Goal: Task Accomplishment & Management: Complete application form

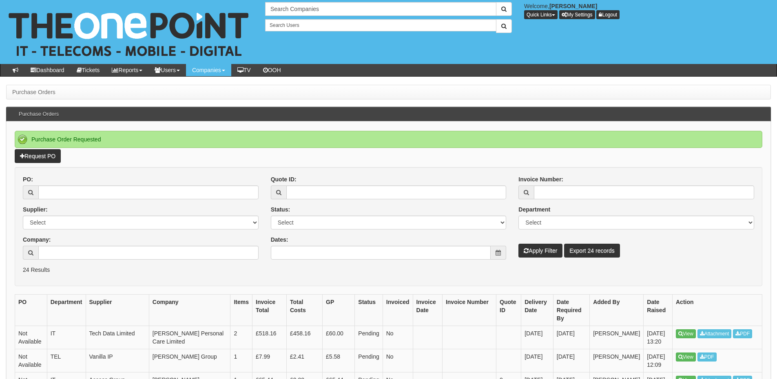
scroll to position [41, 0]
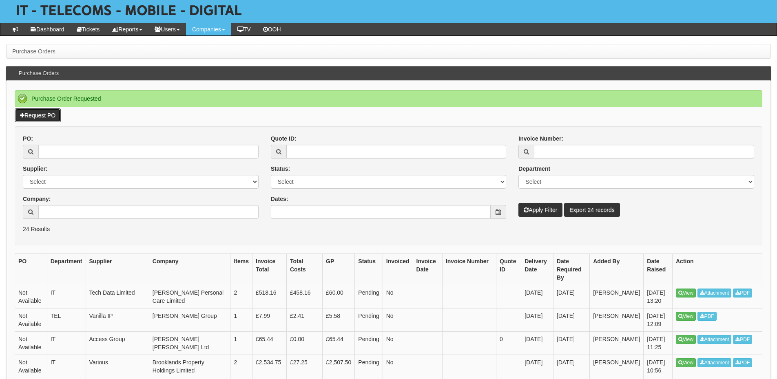
click at [26, 111] on link "Request PO" at bounding box center [38, 115] width 46 height 14
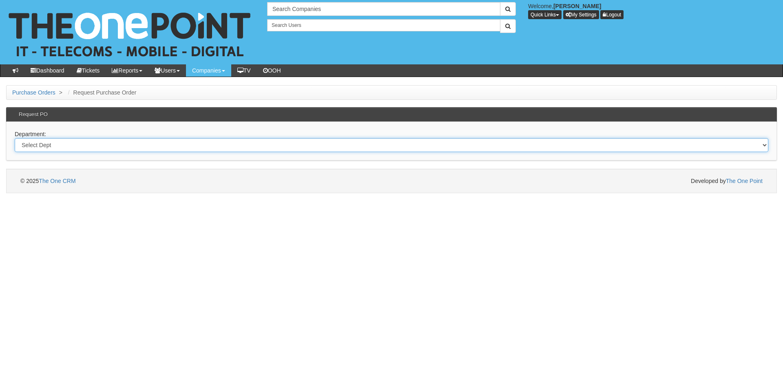
click at [68, 147] on select "Select Dept Digital Internal IT Mobiles Marketing Telecoms" at bounding box center [391, 145] width 753 height 14
select select "?pipeID=&dept=MOB"
click at [15, 138] on select "Select Dept Digital Internal IT Mobiles Marketing Telecoms" at bounding box center [391, 145] width 753 height 14
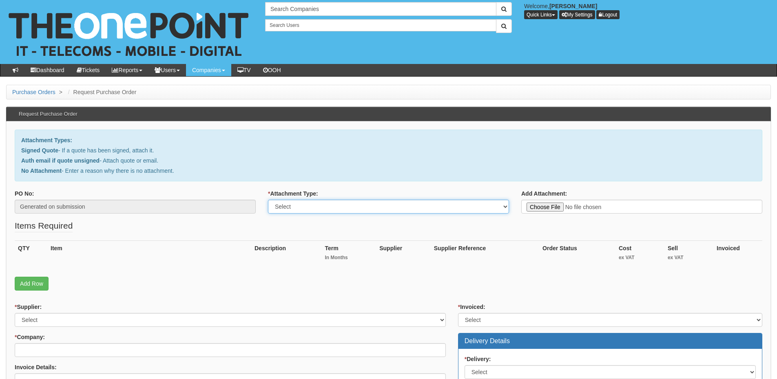
click at [296, 208] on select "Select Signed Quote Auth email with quote if unsigned No Attachment" at bounding box center [388, 207] width 241 height 14
select select "Signed Quote"
click at [268, 200] on select "Select Signed Quote Auth email with quote if unsigned No Attachment" at bounding box center [388, 207] width 241 height 14
type input "C:\fakepath\North Fire - Mobile Madeleine (1).pdf"
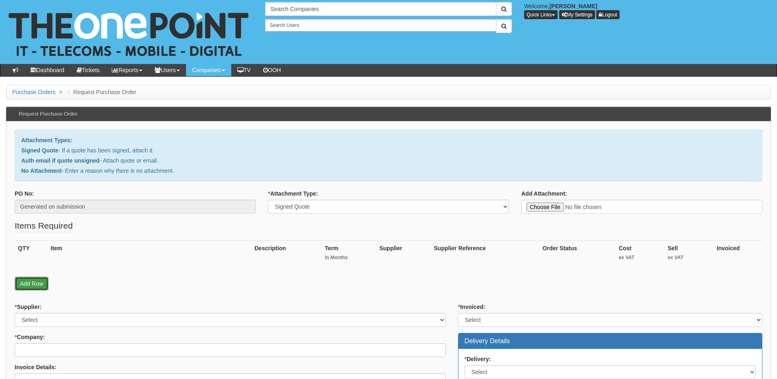
click at [40, 281] on link "Add Row" at bounding box center [32, 284] width 34 height 14
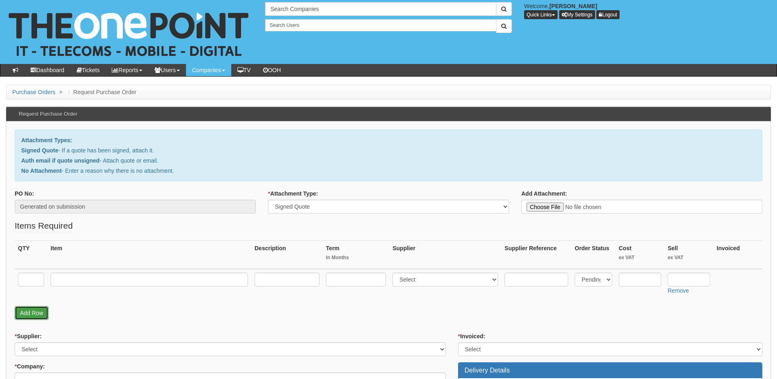
click at [34, 319] on link "Add Row" at bounding box center [32, 313] width 34 height 14
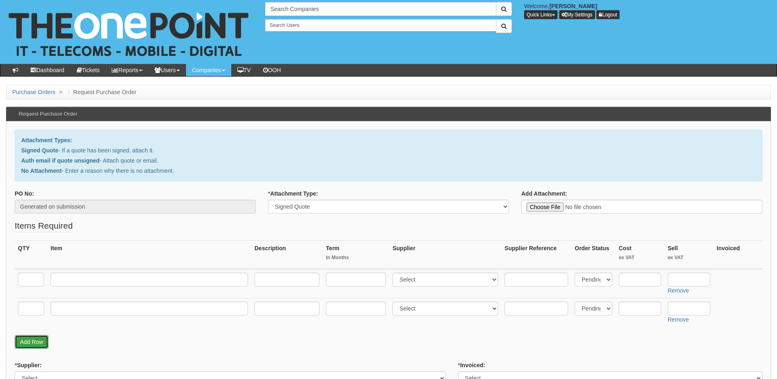
click at [34, 338] on link "Add Row" at bounding box center [32, 342] width 34 height 14
click at [33, 283] on input "text" at bounding box center [31, 280] width 26 height 14
type input "1"
click at [32, 307] on input "text" at bounding box center [31, 309] width 26 height 14
type input "1"
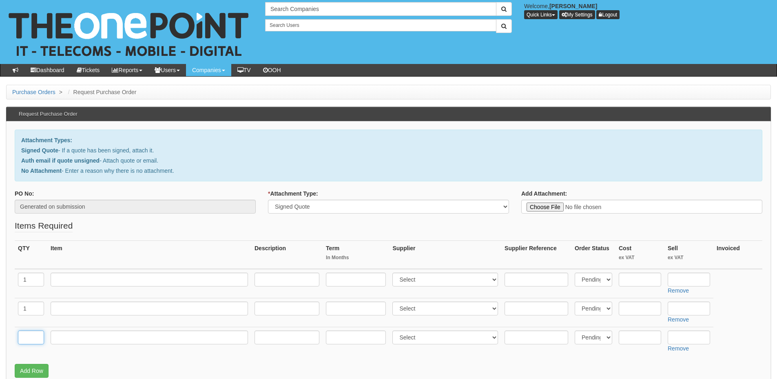
click at [27, 335] on input "text" at bounding box center [31, 338] width 26 height 14
type input "1"
click at [100, 338] on input "text" at bounding box center [149, 338] width 197 height 14
type input "Delivery"
click at [674, 341] on input "text" at bounding box center [688, 338] width 42 height 14
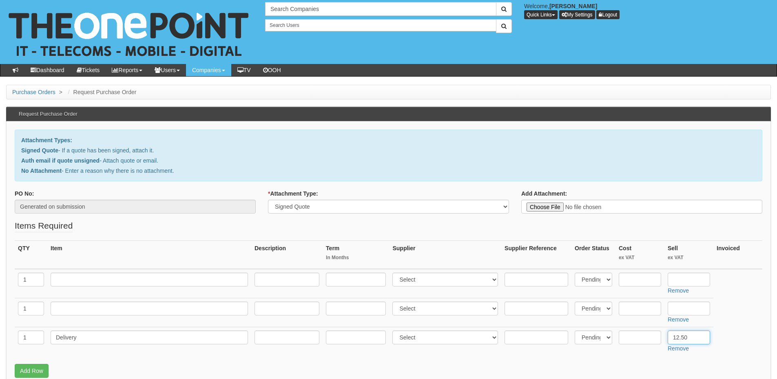
type input "12.50"
click at [79, 279] on input "text" at bounding box center [149, 280] width 197 height 14
type input "O"
type input "Small Biz 50GB"
click at [313, 275] on input "text" at bounding box center [286, 280] width 65 height 14
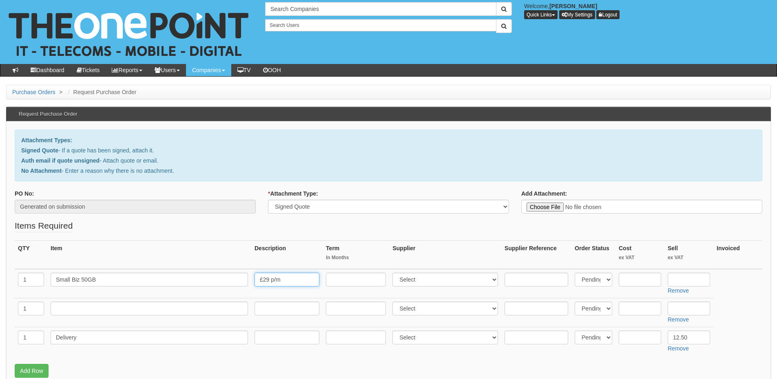
type input "£29 p/m"
click at [355, 280] on input "text" at bounding box center [356, 280] width 60 height 14
type input "24"
click at [412, 280] on select "Select 123 REG.co.uk 1Password 3 4Gon AA Jones Electric Ltd Abzorb Access Group…" at bounding box center [445, 280] width 106 height 14
select select "54"
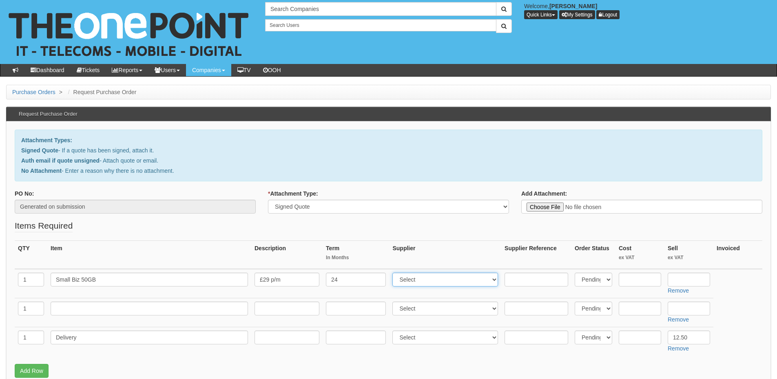
click at [394, 273] on select "Select 123 REG.co.uk 1Password 3 4Gon AA Jones Electric Ltd Abzorb Access Group…" at bounding box center [445, 280] width 106 height 14
click at [678, 277] on input "text" at bounding box center [688, 280] width 42 height 14
type input "375.84"
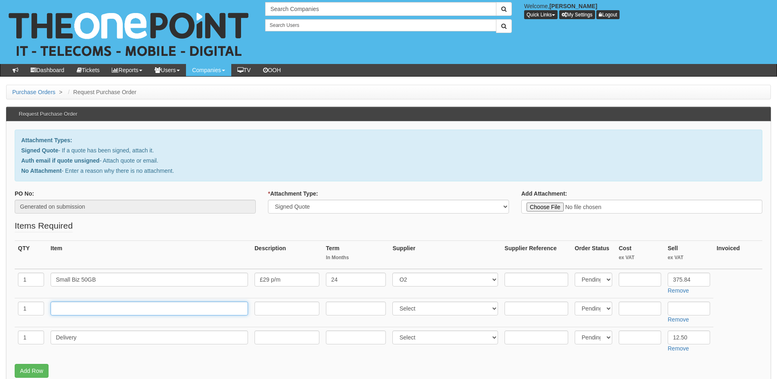
click at [78, 312] on input "text" at bounding box center [149, 309] width 197 height 14
click at [82, 309] on input "iPhone 17 512GB Deep Blue" at bounding box center [149, 309] width 197 height 14
type input "iPhone 17 Pro 512GB Deep Blue"
click at [629, 310] on input "text" at bounding box center [639, 309] width 42 height 14
type input "1053.21"
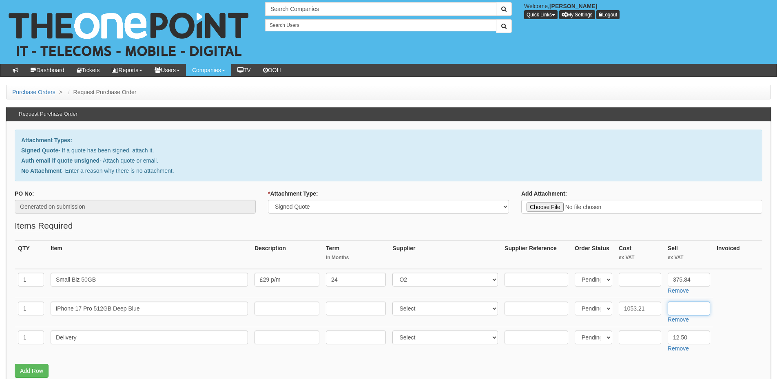
click at [691, 312] on input "text" at bounding box center [688, 309] width 42 height 14
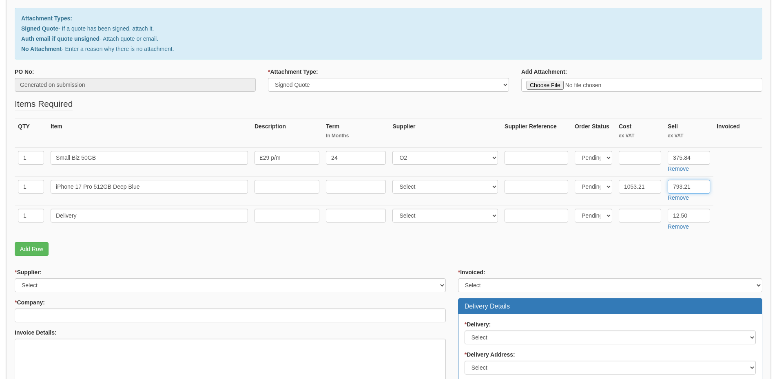
scroll to position [122, 0]
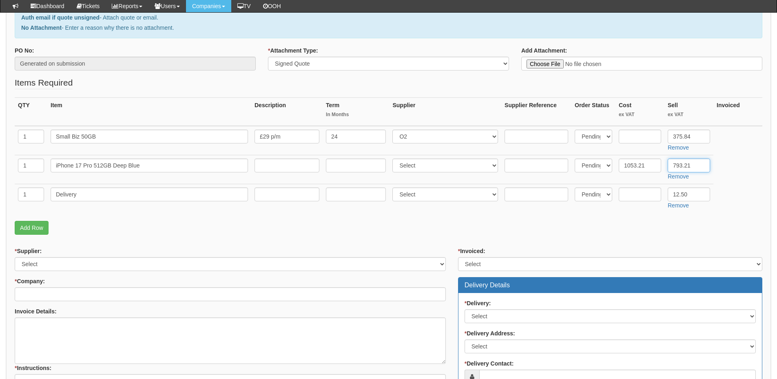
type input "793.21"
click at [403, 170] on select "Select 123 REG.co.uk 1Password 3 4Gon AA Jones Electric Ltd Abzorb Access Group…" at bounding box center [445, 166] width 106 height 14
select select "54"
click at [394, 159] on select "Select 123 REG.co.uk 1Password 3 4Gon AA Jones Electric Ltd Abzorb Access Group…" at bounding box center [445, 166] width 106 height 14
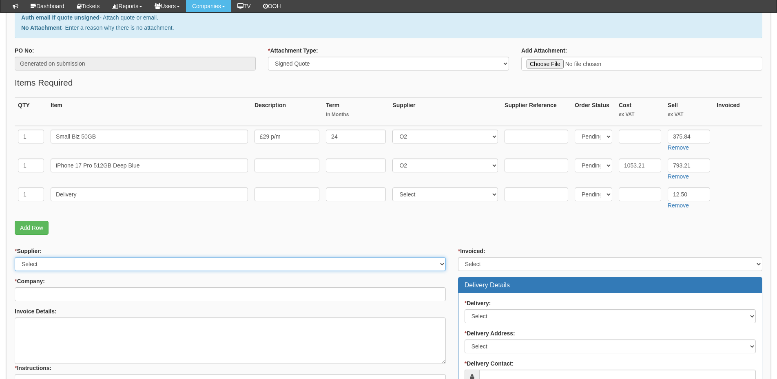
click at [125, 262] on select "Select 123 REG.co.uk 1Password 3 4Gon AA Jones Electric Ltd Abzorb Access Group…" at bounding box center [230, 264] width 431 height 14
select select "54"
click at [15, 257] on select "Select 123 REG.co.uk 1Password 3 4Gon AA Jones Electric Ltd Abzorb Access Group…" at bounding box center [230, 264] width 431 height 14
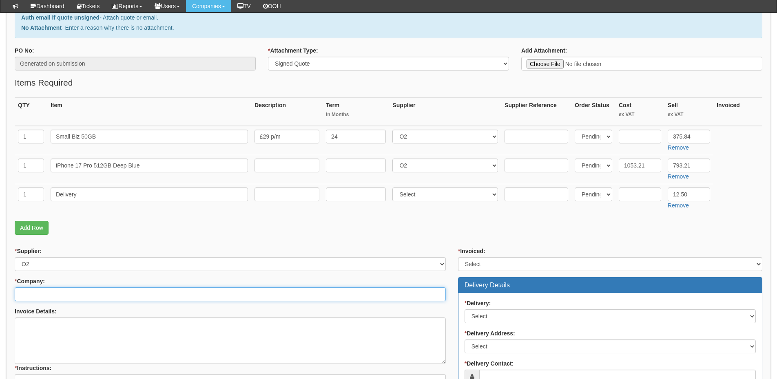
click at [107, 294] on input "* Company:" at bounding box center [230, 294] width 431 height 14
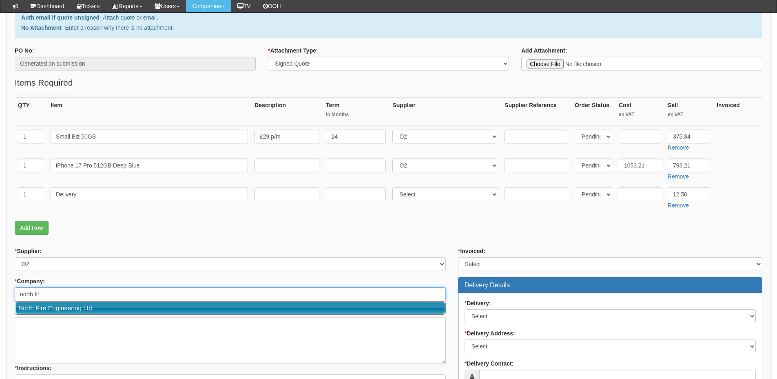
click at [102, 305] on link "North Fire Engineering Ltd" at bounding box center [229, 308] width 429 height 12
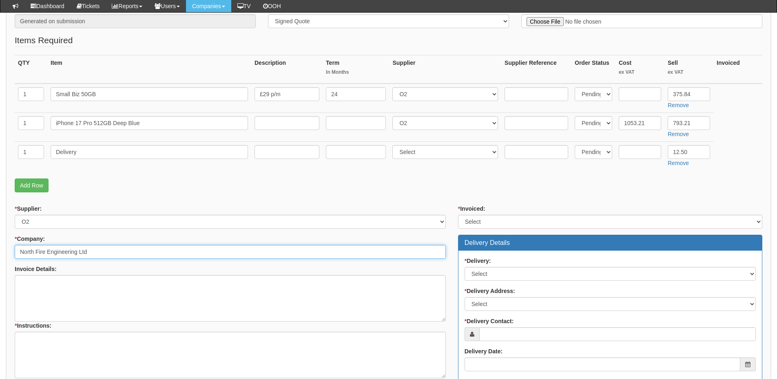
scroll to position [204, 0]
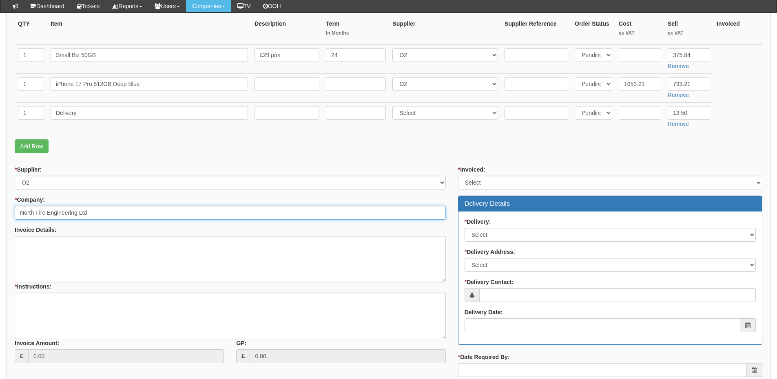
type input "North Fire Engineering Ltd"
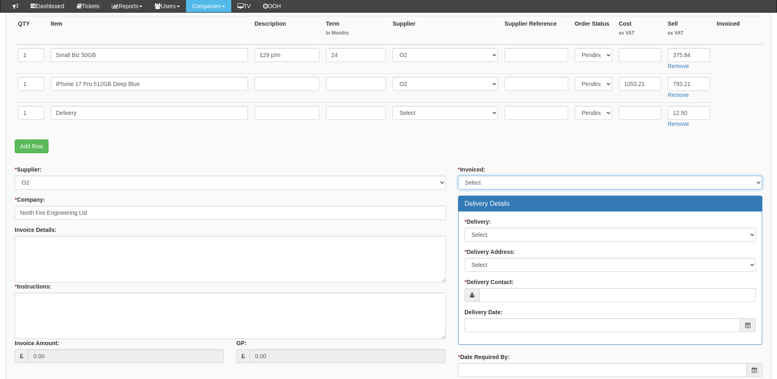
click at [480, 181] on select "Select Yes No N/A STB (part of order)" at bounding box center [610, 183] width 304 height 14
select select "2"
click at [458, 176] on select "Select Yes No N/A STB (part of order)" at bounding box center [610, 183] width 304 height 14
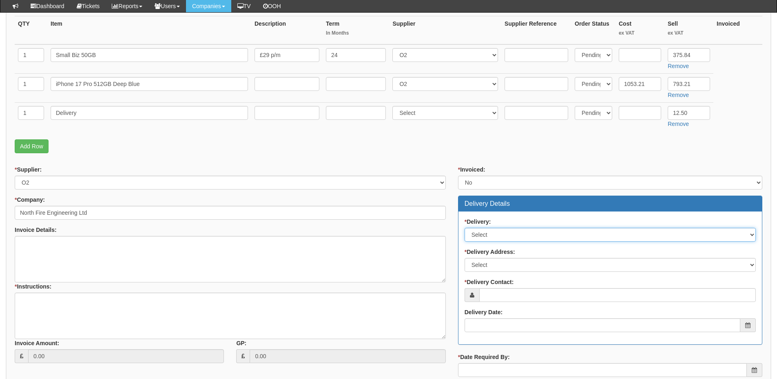
click at [495, 238] on select "Select No Not Applicable Yes" at bounding box center [609, 235] width 291 height 14
click at [495, 230] on select "Select No Not Applicable Yes" at bounding box center [609, 235] width 291 height 14
click at [464, 228] on select "Select No Not Applicable Yes" at bounding box center [609, 235] width 291 height 14
click at [489, 264] on select "Select Not Applicable Main Address - HX7 5QJ Other" at bounding box center [609, 265] width 291 height 14
click at [486, 238] on select "Select No Not Applicable Yes" at bounding box center [609, 235] width 291 height 14
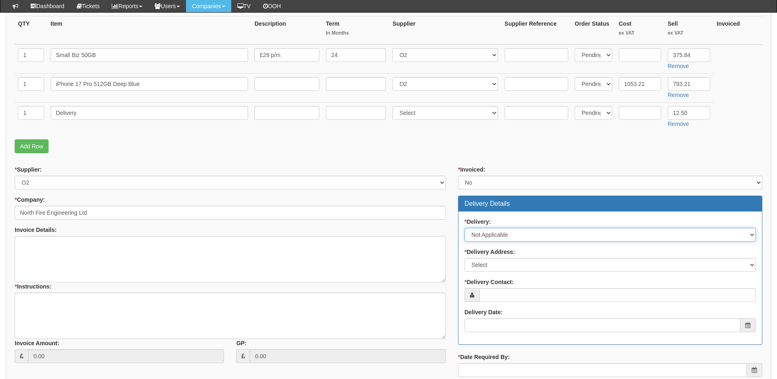
select select "1"
click at [464, 228] on select "Select No Not Applicable Yes" at bounding box center [609, 235] width 291 height 14
click at [483, 266] on select "Select Not Applicable Main Address - HX7 5QJ Other" at bounding box center [609, 265] width 291 height 14
select select "company_main_address"
click at [464, 258] on select "Select Not Applicable Main Address - HX7 5QJ Other" at bounding box center [609, 265] width 291 height 14
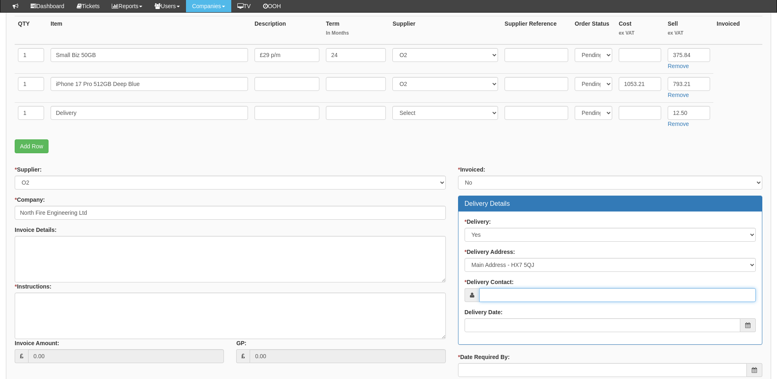
click at [494, 297] on input "* Delivery Contact:" at bounding box center [617, 295] width 276 height 14
click at [514, 296] on input "* Delivery Contact:" at bounding box center [617, 295] width 276 height 14
paste input "Madeliene Marriott-Mills"
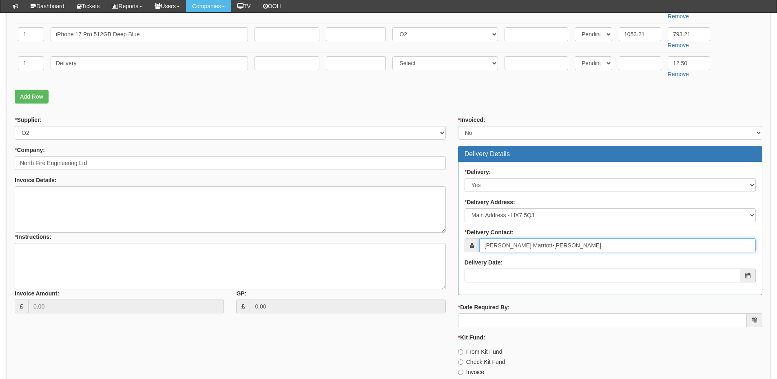
scroll to position [324, 0]
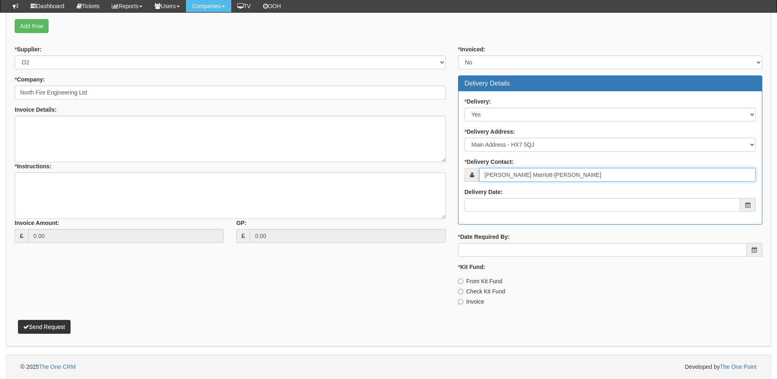
type input "Madeliene Marriott-Mills"
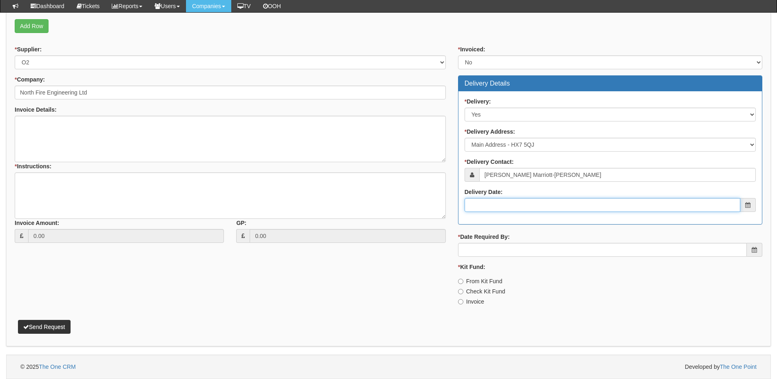
click at [506, 203] on input "Delivery Date:" at bounding box center [602, 205] width 276 height 14
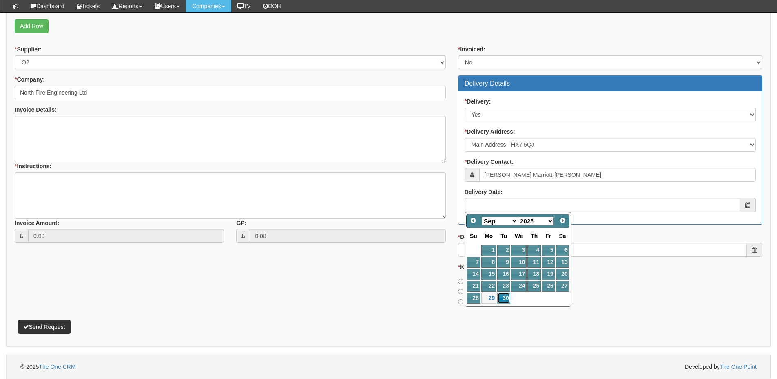
click at [502, 300] on link "30" at bounding box center [503, 298] width 13 height 11
type input "2025-09-30"
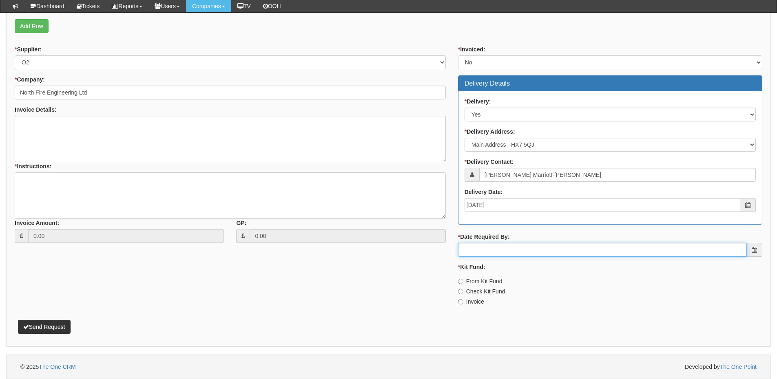
click at [501, 249] on input "* Date Required By:" at bounding box center [602, 250] width 289 height 14
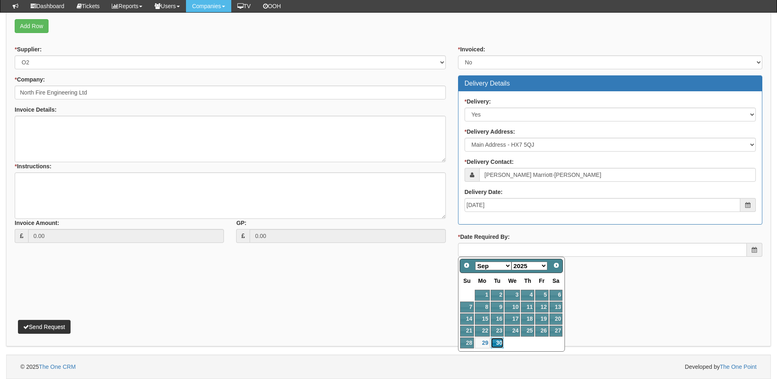
click at [497, 342] on link "30" at bounding box center [496, 343] width 13 height 11
type input "2025-09-30"
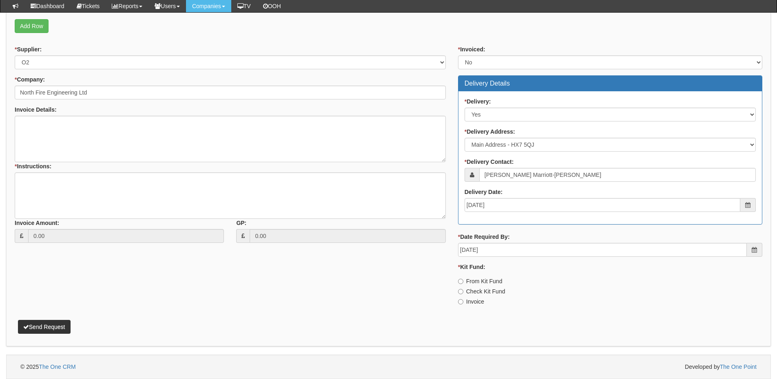
click at [467, 303] on label "Invoice" at bounding box center [471, 302] width 26 height 8
click at [463, 303] on input "Invoice" at bounding box center [460, 301] width 5 height 5
radio input "true"
click at [115, 189] on textarea "* Instructions:" at bounding box center [230, 195] width 431 height 46
type textarea "1x new connection"
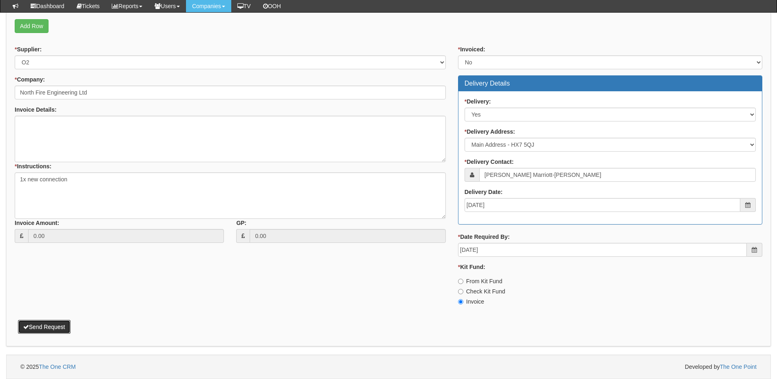
click at [66, 321] on button "Send Request" at bounding box center [44, 327] width 53 height 14
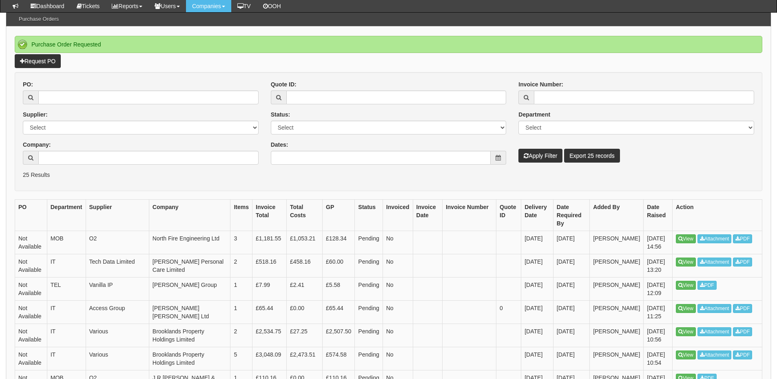
scroll to position [82, 0]
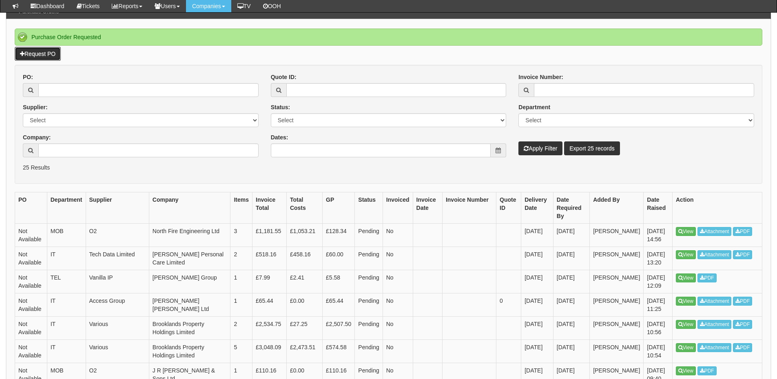
click at [40, 57] on link "Request PO" at bounding box center [38, 54] width 46 height 14
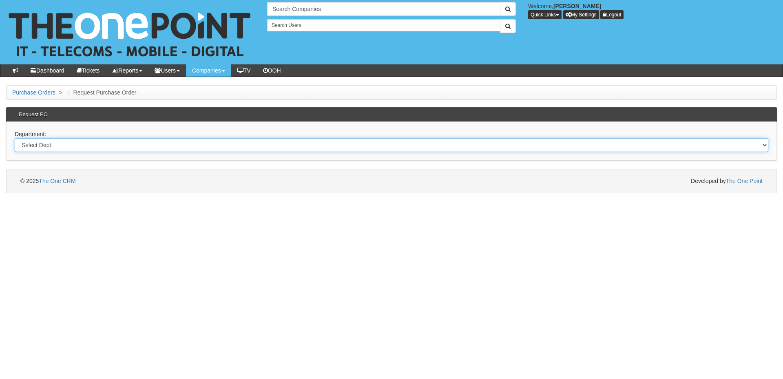
click at [182, 149] on select "Select Dept Digital Internal IT Mobiles Marketing Telecoms" at bounding box center [391, 145] width 753 height 14
select select "?pipeID=&dept=TEL"
click at [15, 138] on select "Select Dept Digital Internal IT Mobiles Marketing Telecoms" at bounding box center [391, 145] width 753 height 14
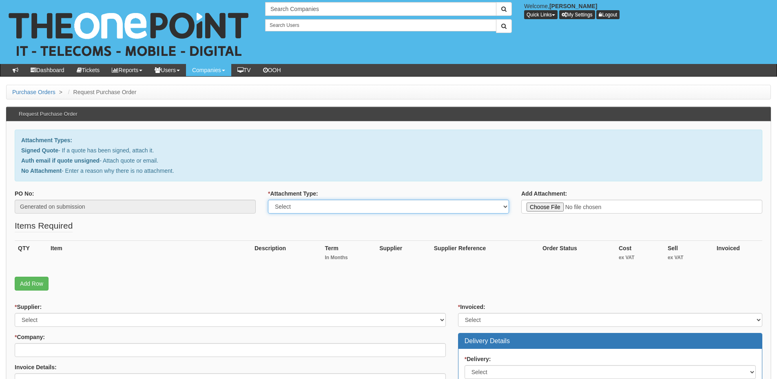
click at [324, 208] on select "Select Signed Quote Auth email with quote if unsigned No Attachment" at bounding box center [388, 207] width 241 height 14
select select "No Attachment"
click at [268, 200] on select "Select Signed Quote Auth email with quote if unsigned No Attachment" at bounding box center [388, 207] width 241 height 14
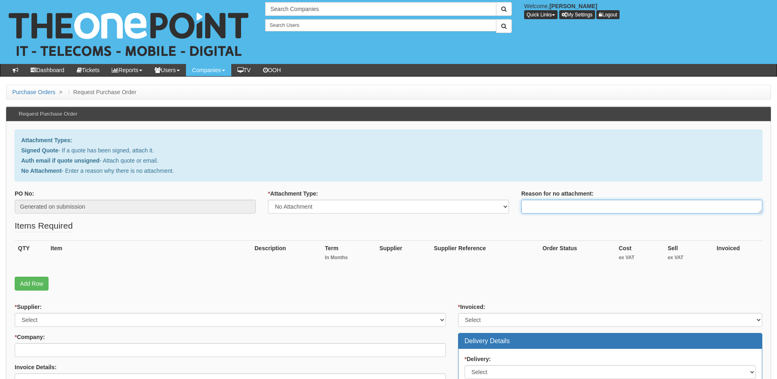
click at [574, 206] on textarea "Reason for no attachment:" at bounding box center [641, 207] width 241 height 14
click at [599, 210] on textarea "Linked to ticket 431223" at bounding box center [641, 207] width 241 height 14
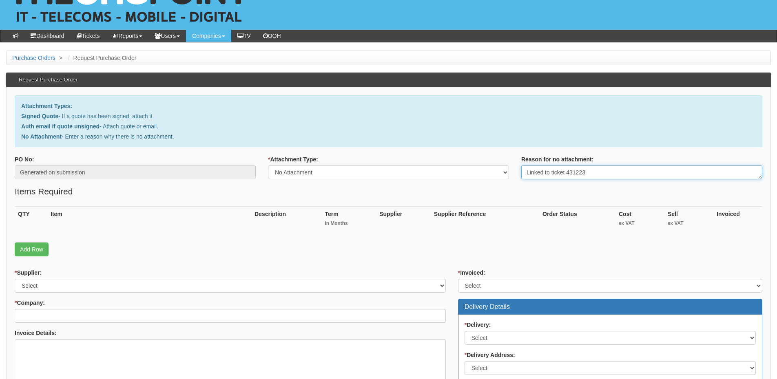
scroll to position [82, 0]
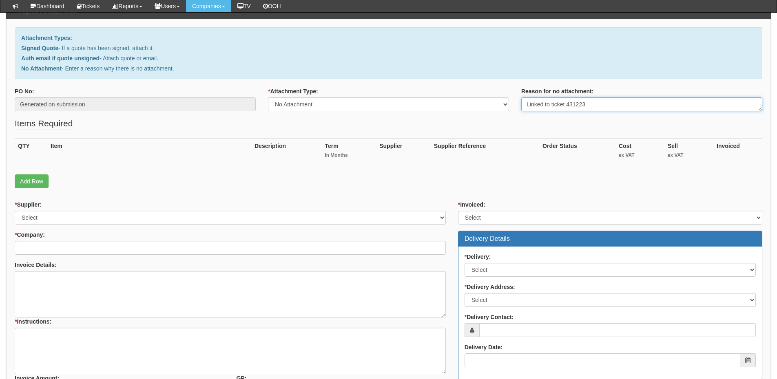
type textarea "Linked to ticket 431223"
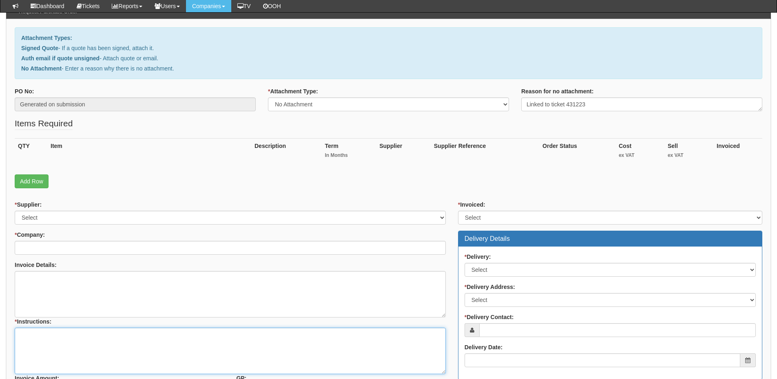
click at [75, 351] on textarea "* Instructions:" at bounding box center [230, 351] width 431 height 46
paste textarea "Linked to ticket 431223"
type textarea "Linked to ticket 431223"
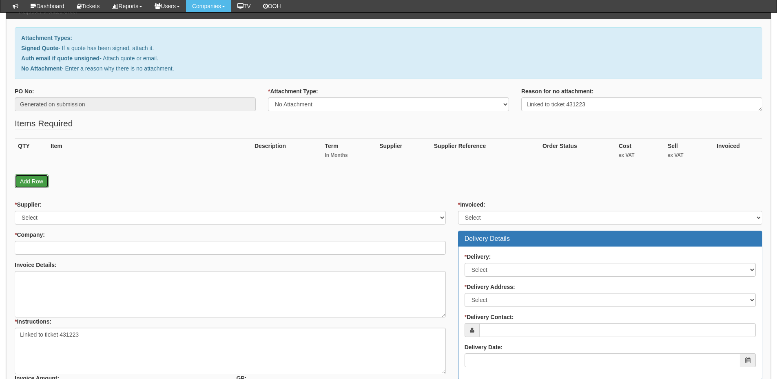
click at [40, 179] on link "Add Row" at bounding box center [32, 181] width 34 height 14
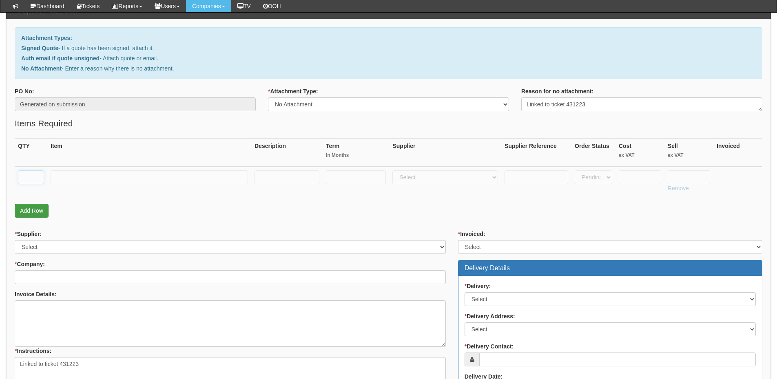
click at [40, 179] on input "text" at bounding box center [31, 177] width 26 height 14
type input "1"
click at [34, 212] on link "Add Row" at bounding box center [32, 211] width 34 height 14
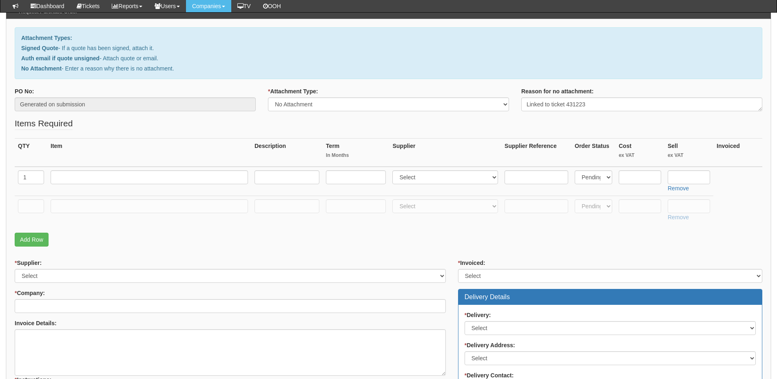
click at [33, 216] on td at bounding box center [31, 210] width 33 height 29
click at [33, 208] on input "text" at bounding box center [31, 206] width 26 height 14
type input "1"
click at [87, 174] on input "text" at bounding box center [149, 177] width 197 height 14
paste input "VoIP Standard User V2000 inc DDI"
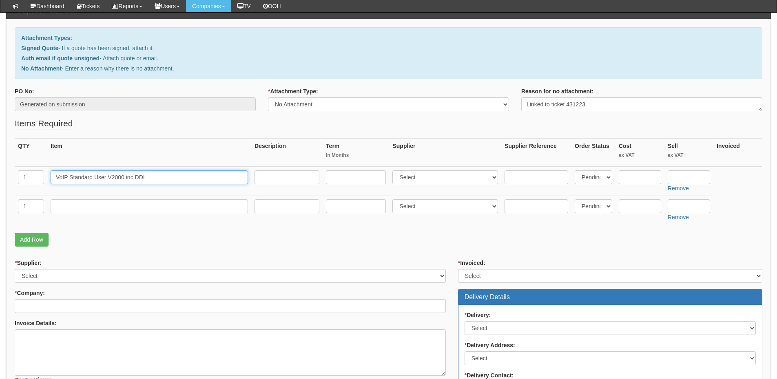
type input "VoIP Standard User V2000 inc DDI"
click at [77, 207] on input "text" at bounding box center [149, 206] width 197 height 14
drag, startPoint x: 19, startPoint y: 177, endPoint x: 11, endPoint y: 179, distance: 8.1
click at [11, 179] on div "Attachment Types: Signed Quote - If a quote has been signed, attach it. Auth em…" at bounding box center [388, 289] width 764 height 541
type input "4"
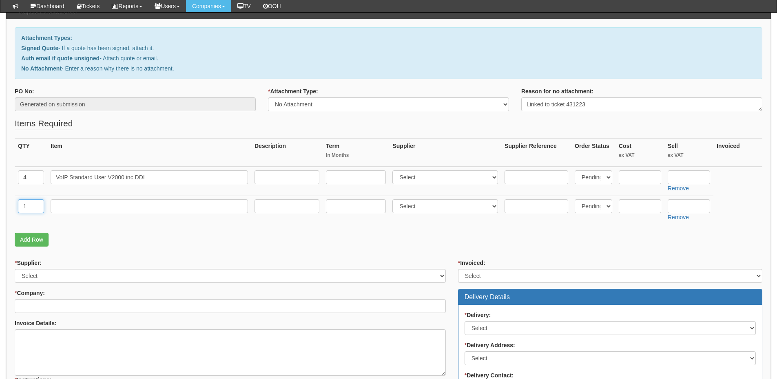
drag, startPoint x: 31, startPoint y: 206, endPoint x: 1, endPoint y: 208, distance: 30.2
click at [1, 208] on div "Purchase Orders > Request Purchase Order Request Purchase Order Attachment Type…" at bounding box center [388, 287] width 777 height 611
type input "2"
click at [86, 210] on input "text" at bounding box center [149, 206] width 197 height 14
paste input "Yealink Cordless Wi-Fi Handset"
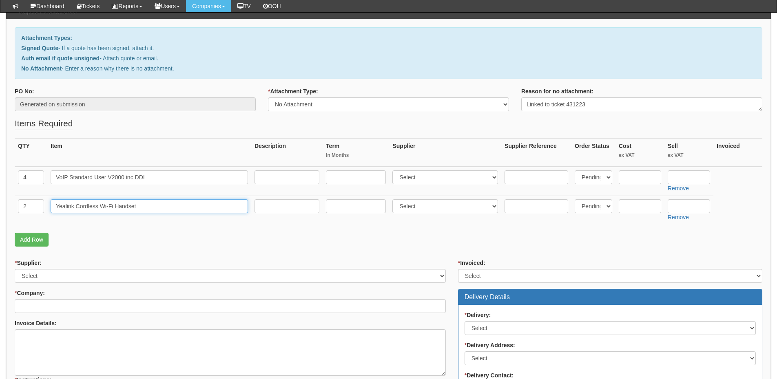
type input "Yealink Cordless Wi-Fi Handset"
click at [427, 174] on select "Select 123 REG.co.uk 1Password 3 4Gon AA Jones Electric Ltd Abzorb Access Group…" at bounding box center [445, 177] width 106 height 14
select select "72"
click at [394, 170] on select "Select 123 REG.co.uk 1Password 3 4Gon AA Jones Electric Ltd Abzorb Access Group…" at bounding box center [445, 177] width 106 height 14
click at [159, 204] on input "Yealink Cordless Wi-Fi Handset" at bounding box center [149, 206] width 197 height 14
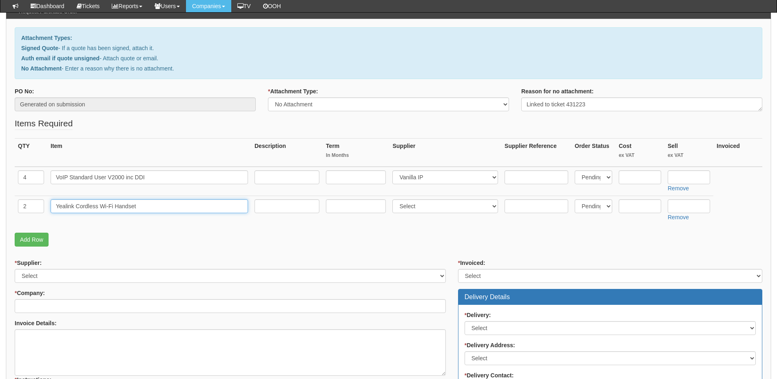
type input "Yealink Cordless Wi-Fi Handset"
click at [689, 208] on input "text" at bounding box center [688, 206] width 42 height 14
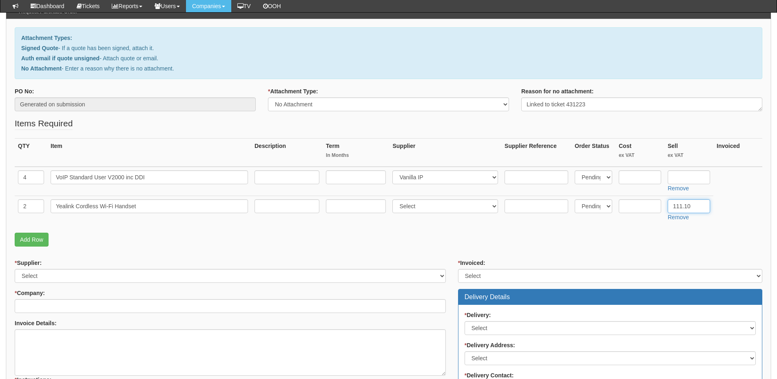
type input "111.10"
click at [686, 173] on input "text" at bounding box center [688, 177] width 42 height 14
type input "9.99"
click at [406, 210] on select "Select 123 REG.co.uk 1Password 3 4Gon AA Jones Electric Ltd Abzorb Access Group…" at bounding box center [445, 206] width 106 height 14
select select "72"
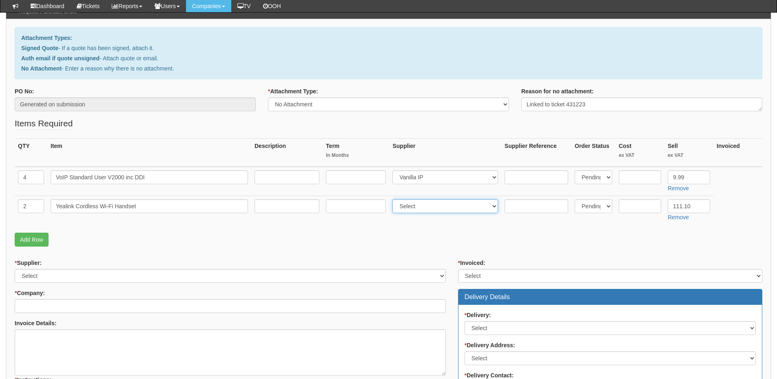
click at [394, 199] on select "Select 123 REG.co.uk 1Password 3 4Gon AA Jones Electric Ltd Abzorb Access Group…" at bounding box center [445, 206] width 106 height 14
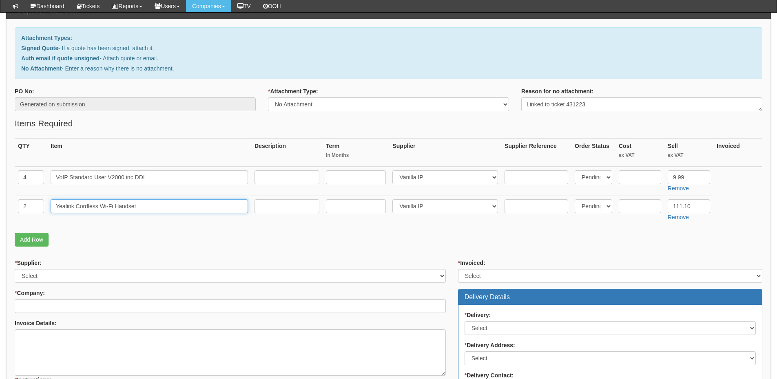
drag, startPoint x: 99, startPoint y: 205, endPoint x: 56, endPoint y: 207, distance: 43.7
click at [56, 207] on input "Yealink Cordless Wi-Fi Handset" at bounding box center [149, 206] width 197 height 14
paste input "AX83H"
type input "Yealink AX83H Wi-Fi Handset"
click at [643, 206] on input "text" at bounding box center [639, 206] width 42 height 14
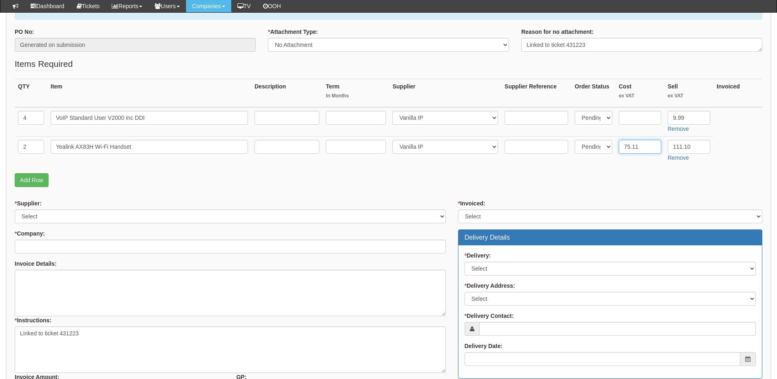
scroll to position [204, 0]
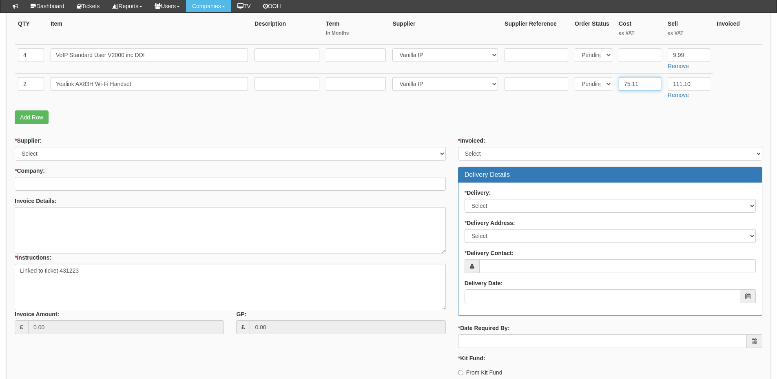
type input "75.11"
click at [117, 157] on select "Select 123 REG.co.uk 1Password 3 4Gon AA Jones Electric Ltd Abzorb Access Group…" at bounding box center [230, 154] width 431 height 14
select select "72"
click at [15, 147] on select "Select 123 REG.co.uk 1Password 3 4Gon AA Jones Electric Ltd Abzorb Access Group…" at bounding box center [230, 154] width 431 height 14
click at [122, 184] on input "* Company:" at bounding box center [230, 184] width 431 height 14
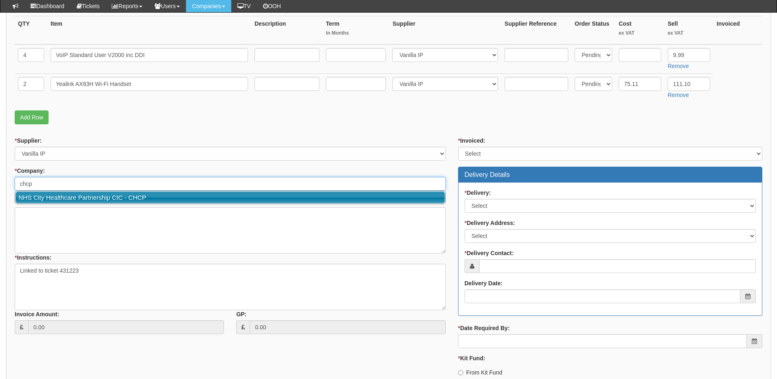
click at [121, 196] on link "NHS City Healthcare Partnership CIC - CHCP" at bounding box center [229, 198] width 429 height 12
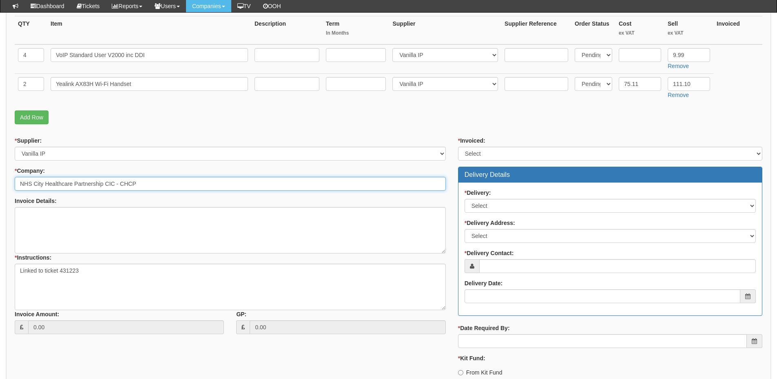
type input "NHS City Healthcare Partnership CIC - CHCP"
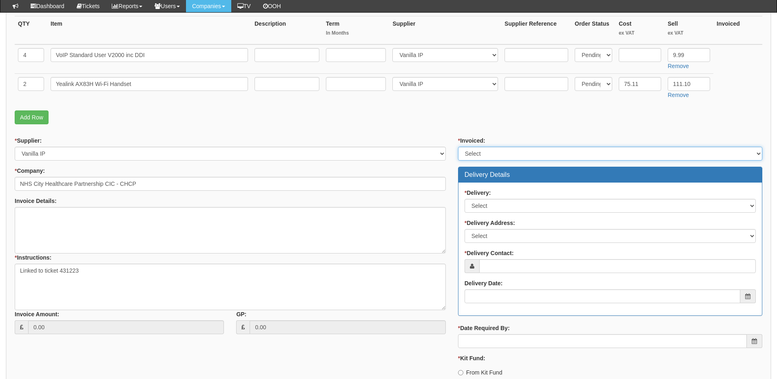
click at [468, 150] on select "Select Yes No N/A STB (part of order)" at bounding box center [610, 154] width 304 height 14
select select "2"
click at [458, 147] on select "Select Yes No N/A STB (part of order)" at bounding box center [610, 154] width 304 height 14
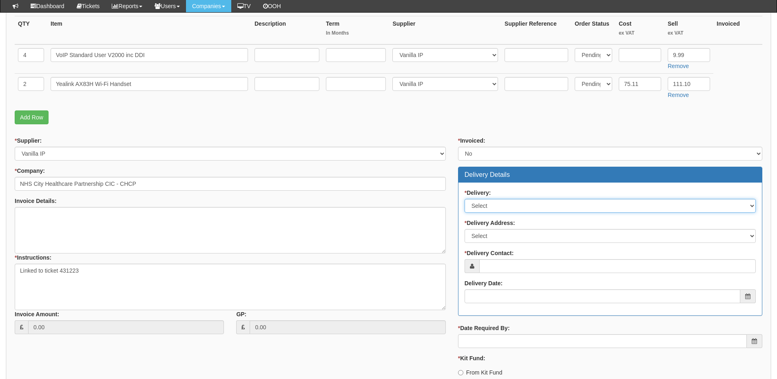
click at [486, 210] on select "Select No Not Applicable Yes" at bounding box center [609, 206] width 291 height 14
click at [464, 199] on select "Select No Not Applicable Yes" at bounding box center [609, 206] width 291 height 14
click at [492, 208] on select "Select No Not Applicable Yes" at bounding box center [609, 206] width 291 height 14
select select "1"
click at [464, 199] on select "Select No Not Applicable Yes" at bounding box center [609, 206] width 291 height 14
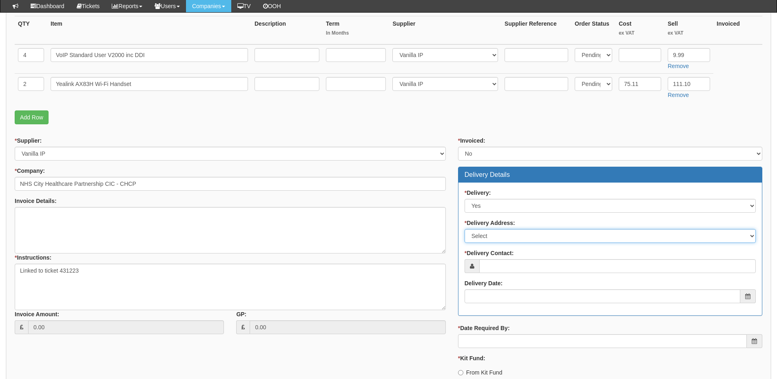
click at [480, 237] on select "Select Not Applicable Main Address - HU3 4AE Other" at bounding box center [609, 236] width 291 height 14
select select "other"
click at [464, 229] on select "Select Not Applicable Main Address - HU3 4AE Other" at bounding box center [609, 236] width 291 height 14
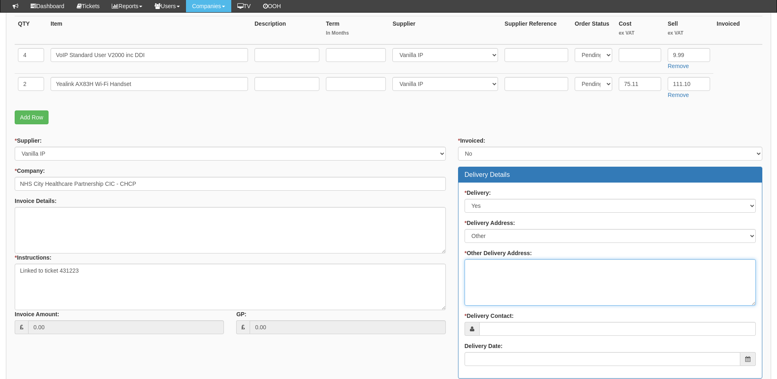
click at [482, 276] on textarea "* Other Delivery Address:" at bounding box center [609, 282] width 291 height 46
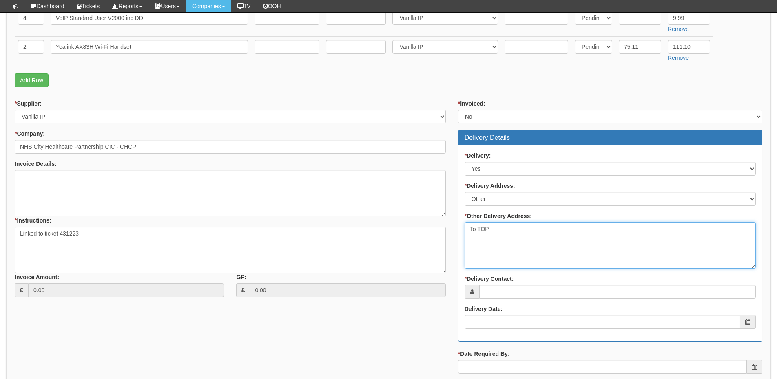
scroll to position [285, 0]
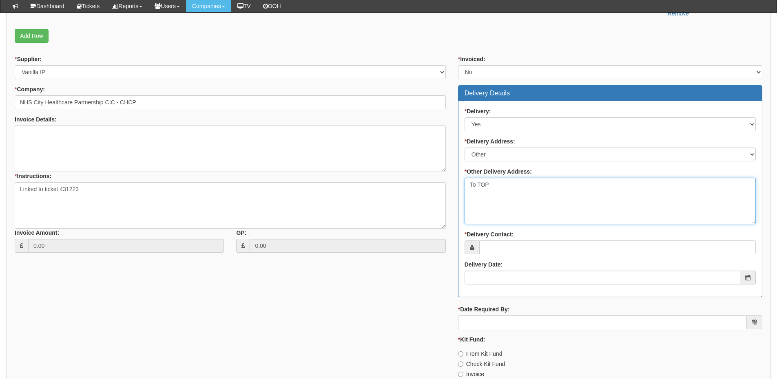
type textarea "To TOP"
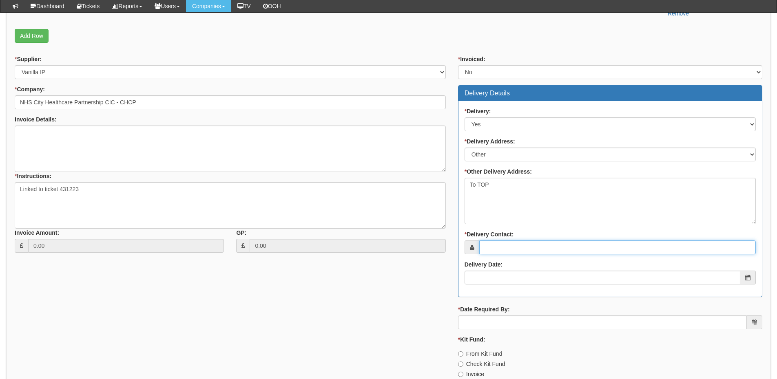
click at [499, 243] on input "* Delivery Contact:" at bounding box center [617, 248] width 276 height 14
click at [533, 243] on input "* Delivery Contact:" at bounding box center [617, 248] width 276 height 14
paste input "Sam William"
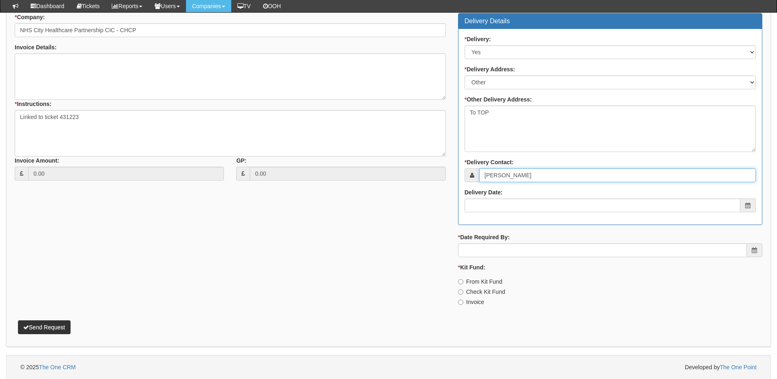
scroll to position [358, 0]
type input "Sam William"
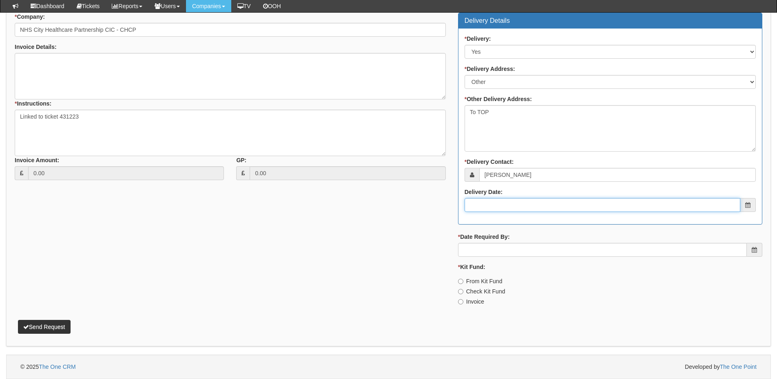
click at [525, 208] on input "Delivery Date:" at bounding box center [602, 205] width 276 height 14
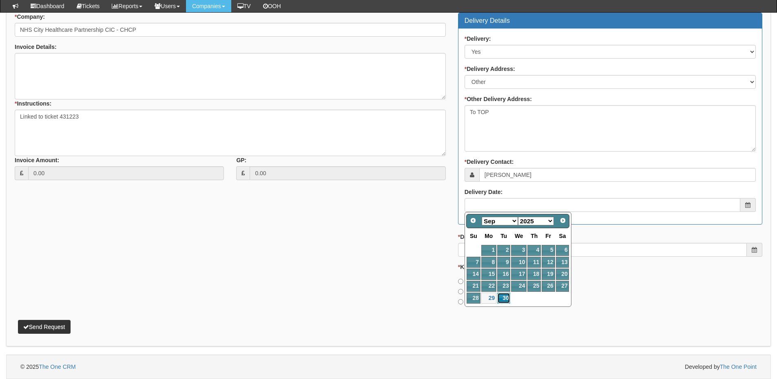
click at [506, 297] on link "30" at bounding box center [503, 298] width 13 height 11
type input "2025-09-30"
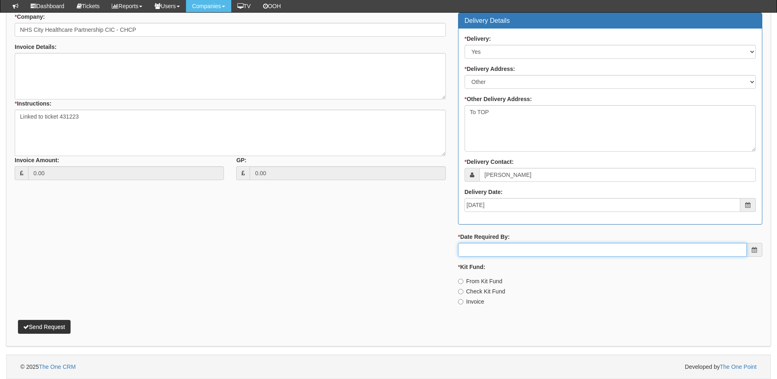
click at [501, 249] on input "* Date Required By:" at bounding box center [602, 250] width 289 height 14
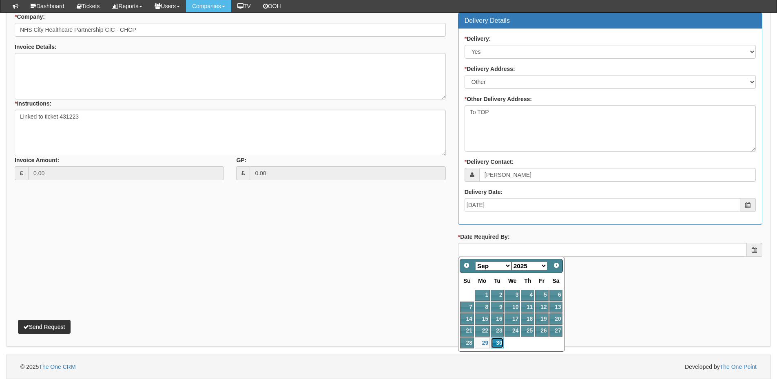
click at [497, 345] on link "30" at bounding box center [496, 343] width 13 height 11
type input "2025-09-30"
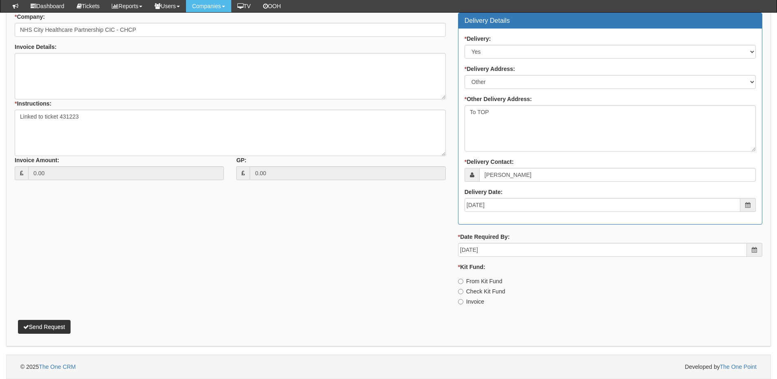
click at [474, 298] on label "Invoice" at bounding box center [471, 302] width 26 height 8
click at [463, 299] on input "Invoice" at bounding box center [460, 301] width 5 height 5
radio input "true"
click at [44, 322] on button "Send Request" at bounding box center [44, 327] width 53 height 14
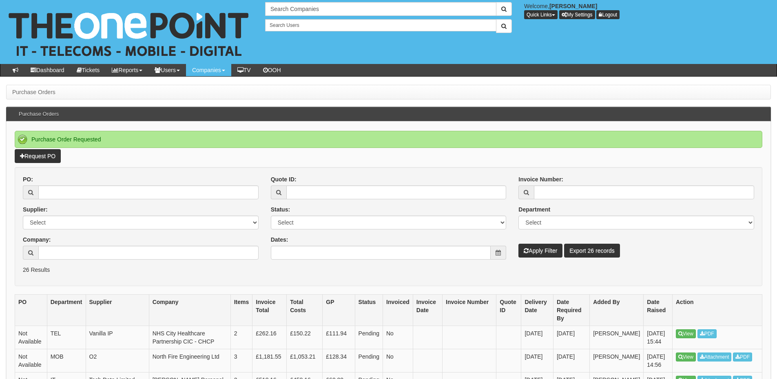
scroll to position [41, 0]
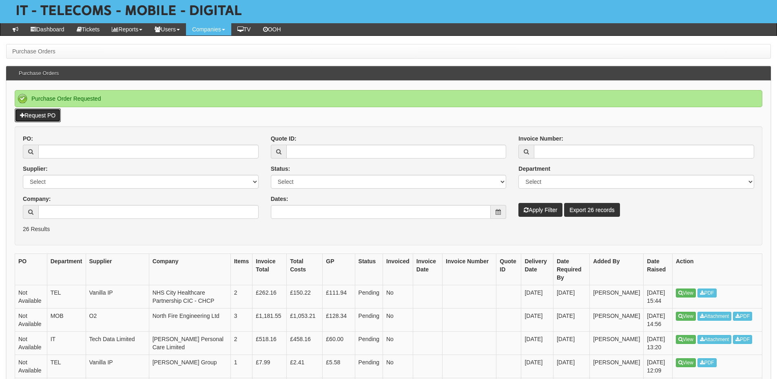
click at [50, 116] on link "Request PO" at bounding box center [38, 115] width 46 height 14
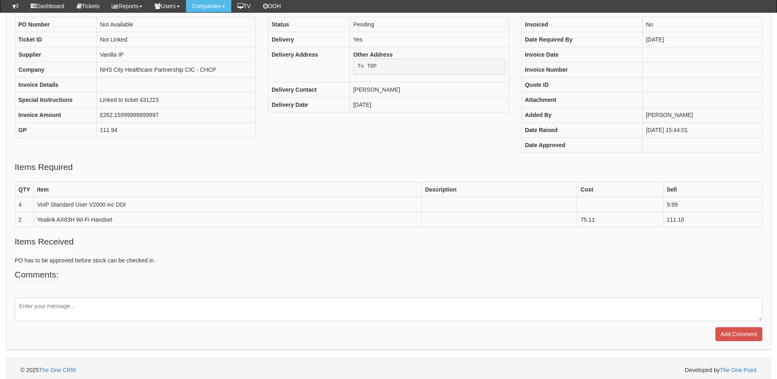
scroll to position [95, 0]
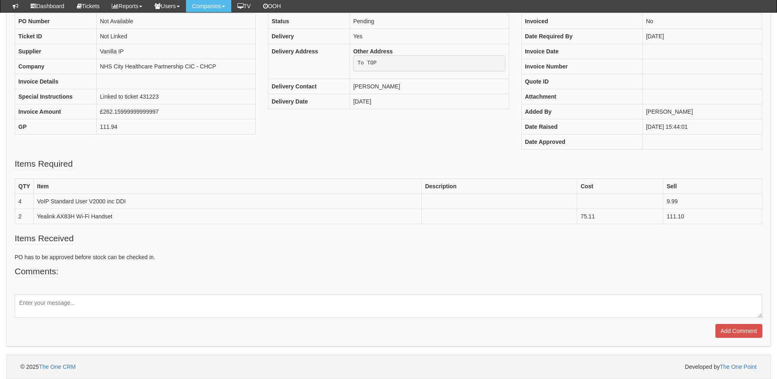
click at [80, 305] on textarea at bounding box center [388, 306] width 747 height 24
click at [65, 305] on textarea "Please use" at bounding box center [388, 306] width 747 height 24
paste textarea "Purchase Order No. 5NXP400099628"
type textarea "Please use Purchase Order No. 5NXP400099628"
click at [729, 329] on input "Add Comment" at bounding box center [738, 331] width 47 height 14
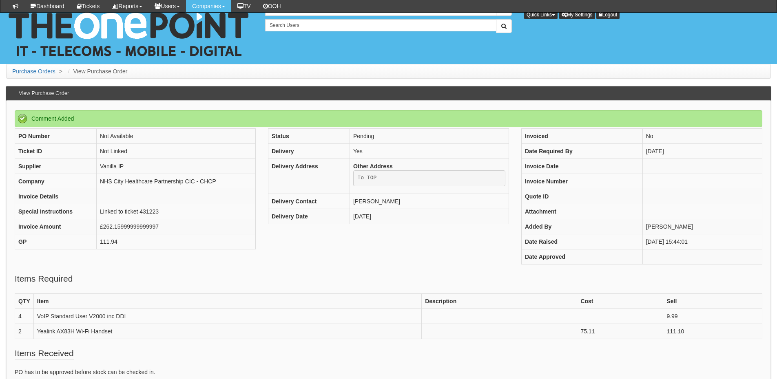
scroll to position [151, 0]
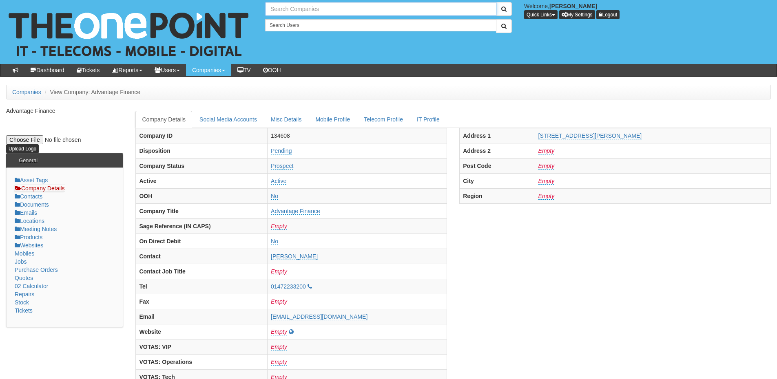
click at [294, 6] on input "text" at bounding box center [380, 9] width 231 height 14
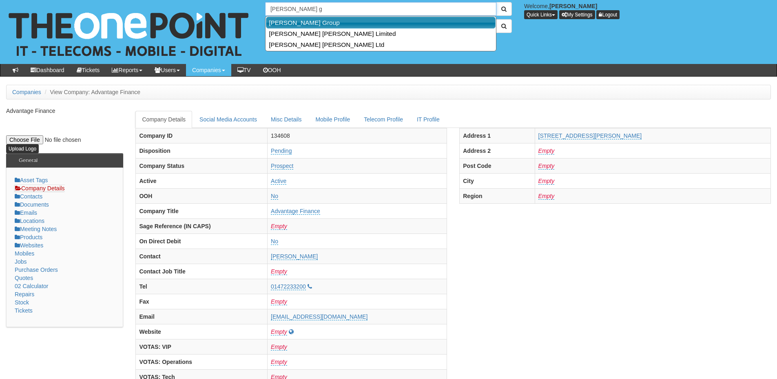
click at [331, 23] on link "[PERSON_NAME] Group" at bounding box center [381, 23] width 230 height 12
type input "[PERSON_NAME] Group"
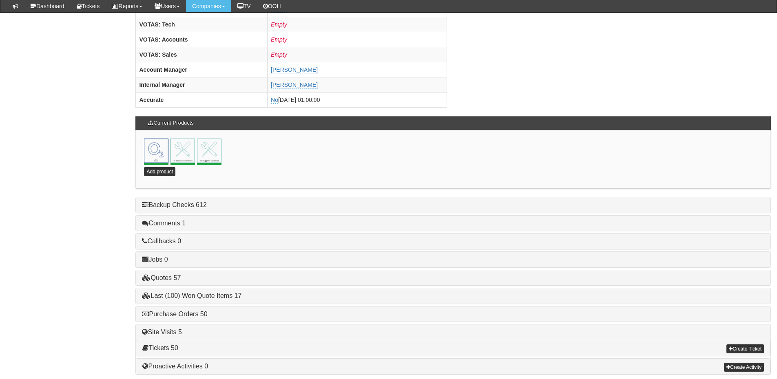
scroll to position [360, 0]
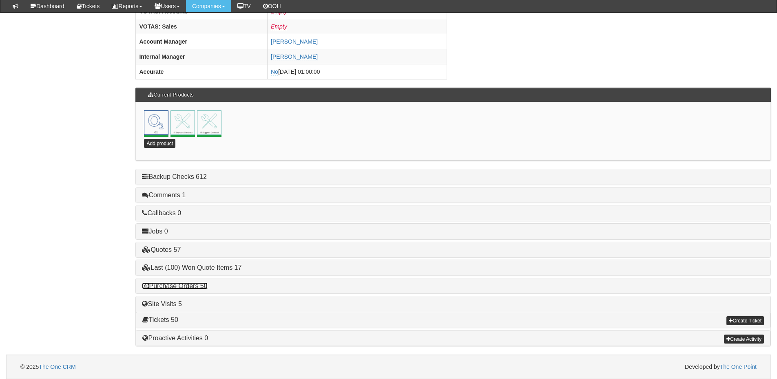
drag, startPoint x: 194, startPoint y: 288, endPoint x: 295, endPoint y: 288, distance: 101.1
click at [194, 288] on link "Purchase Orders 50" at bounding box center [174, 286] width 65 height 7
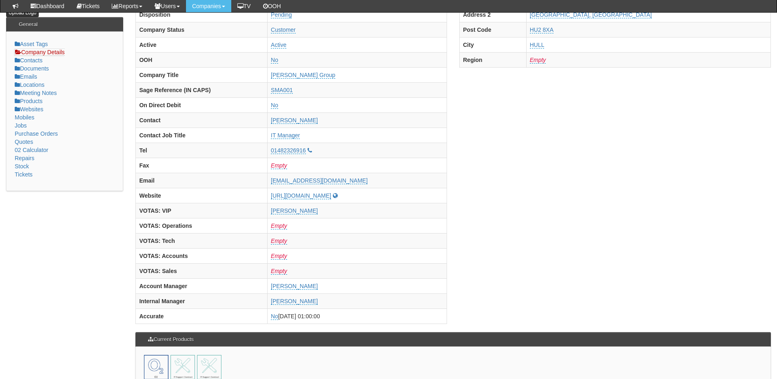
scroll to position [0, 0]
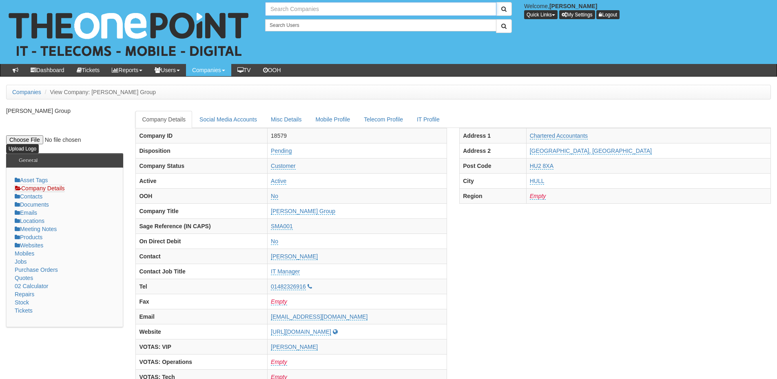
click at [289, 11] on input "text" at bounding box center [380, 9] width 231 height 14
click at [286, 21] on link "P3CL Ltd" at bounding box center [381, 23] width 230 height 12
type input "P3CL Ltd"
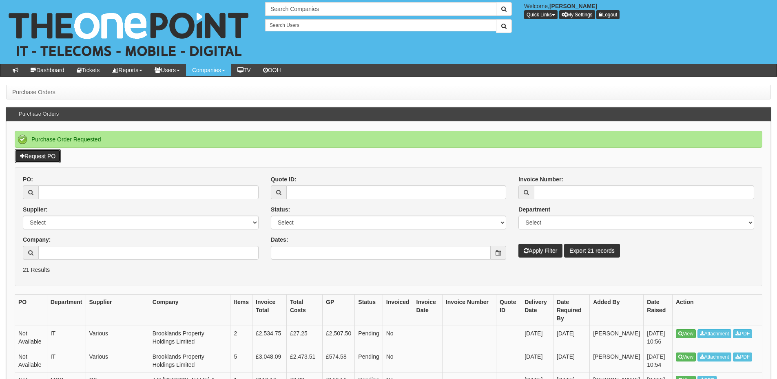
click at [46, 159] on link "Request PO" at bounding box center [38, 156] width 46 height 14
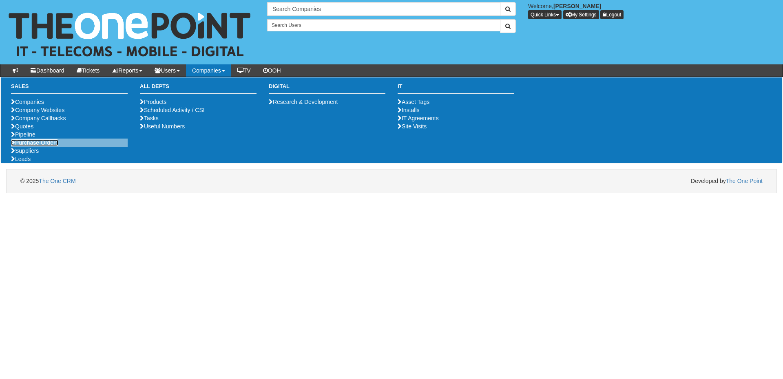
click at [33, 146] on link "Purchase Orders" at bounding box center [34, 142] width 47 height 7
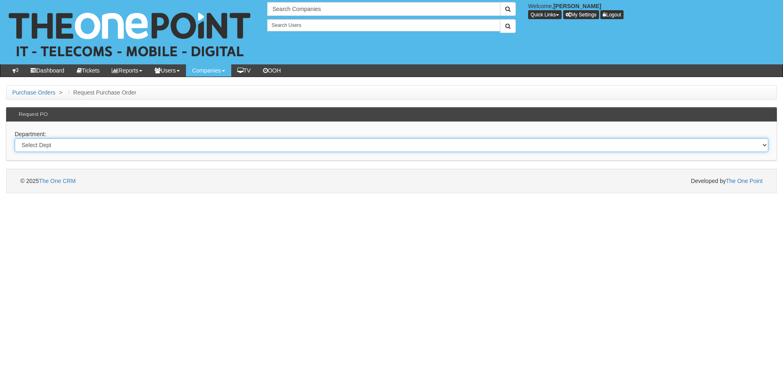
click at [96, 141] on select "Select Dept Digital Internal IT Mobiles Marketing Telecoms" at bounding box center [391, 145] width 753 height 14
select select "?pipeID=&dept=IT"
click at [15, 138] on select "Select Dept Digital Internal IT Mobiles Marketing Telecoms" at bounding box center [391, 145] width 753 height 14
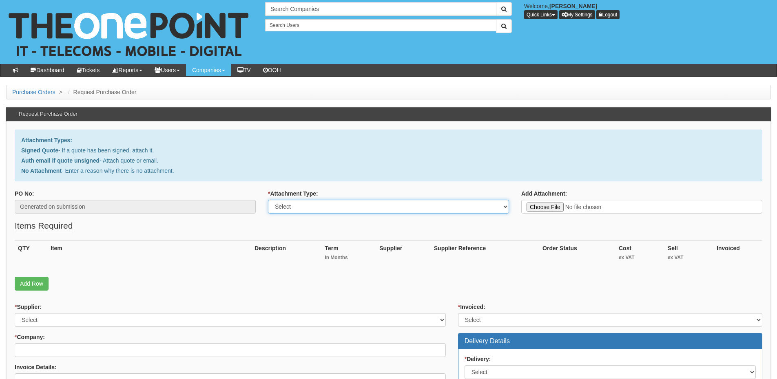
drag, startPoint x: 301, startPoint y: 207, endPoint x: 301, endPoint y: 212, distance: 4.5
click at [301, 207] on select "Select Signed Quote Auth email with quote if unsigned No Attachment" at bounding box center [388, 207] width 241 height 14
select select "Auth email if quote unsigned"
click at [268, 200] on select "Select Signed Quote Auth email with quote if unsigned No Attachment" at bounding box center [388, 207] width 241 height 14
click at [368, 203] on select "Select Signed Quote Auth email with quote if unsigned No Attachment" at bounding box center [388, 207] width 241 height 14
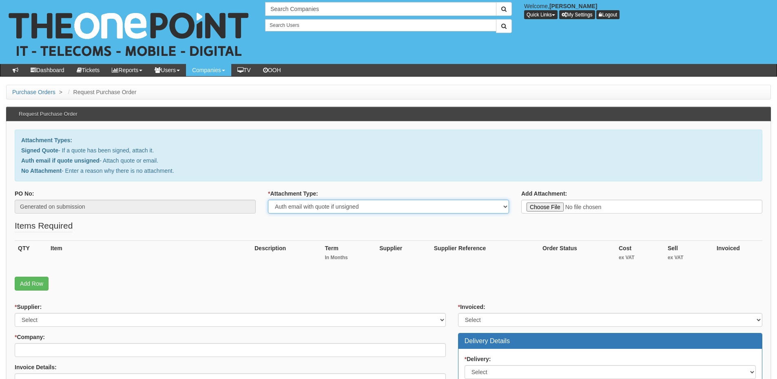
click at [268, 200] on select "Select Signed Quote Auth email with quote if unsigned No Attachment" at bounding box center [388, 207] width 241 height 14
type input "C:\fakepath\Re New Domain .msg"
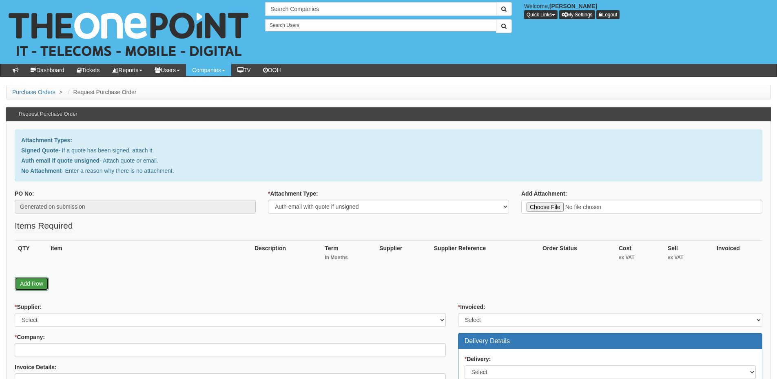
click at [33, 280] on link "Add Row" at bounding box center [32, 284] width 34 height 14
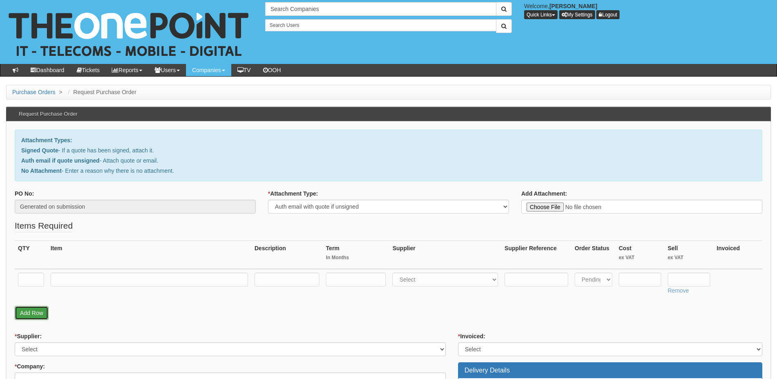
click at [38, 310] on link "Add Row" at bounding box center [32, 313] width 34 height 14
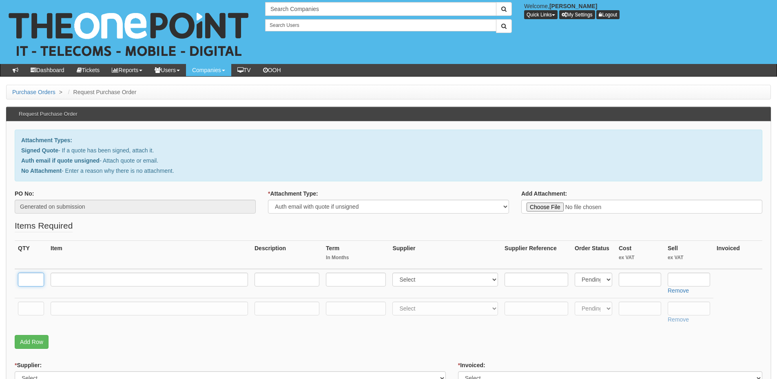
click at [27, 278] on input "text" at bounding box center [31, 280] width 26 height 14
type input "1"
click at [33, 304] on input "text" at bounding box center [31, 309] width 26 height 14
type input "1"
click at [71, 283] on input "text" at bounding box center [149, 280] width 197 height 14
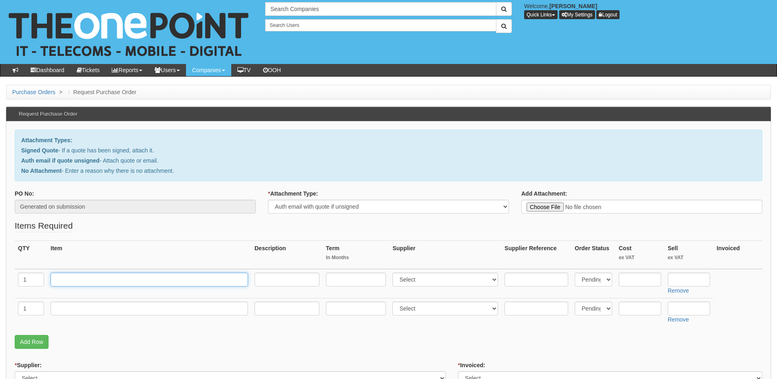
paste input "New Domain - cloverpd.co.uk"
type input "New Domain - cloverpd.co.uk"
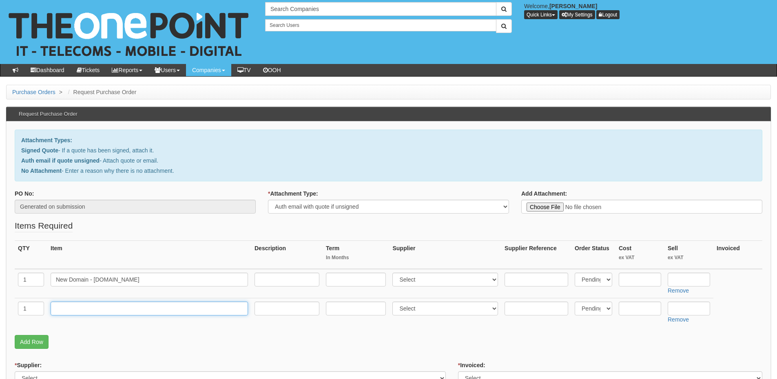
click at [83, 307] on input "text" at bounding box center [149, 309] width 197 height 14
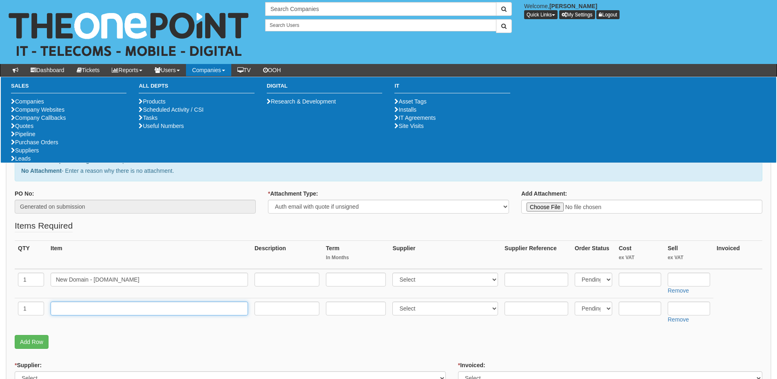
paste input "Domain Set up and Configuration"
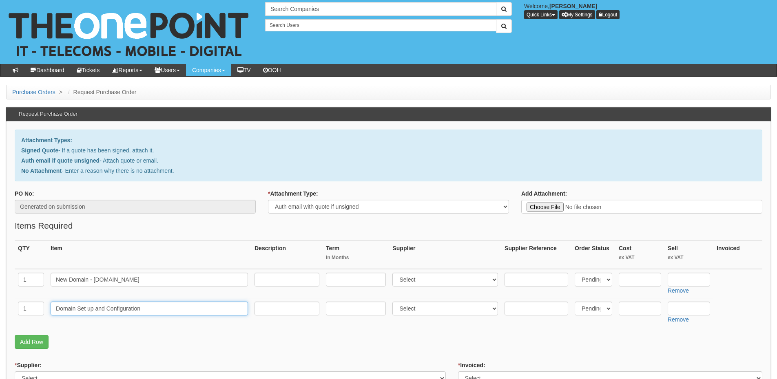
type input "Domain Set up and Configuration"
click at [356, 281] on input "text" at bounding box center [356, 280] width 60 height 14
type input "12"
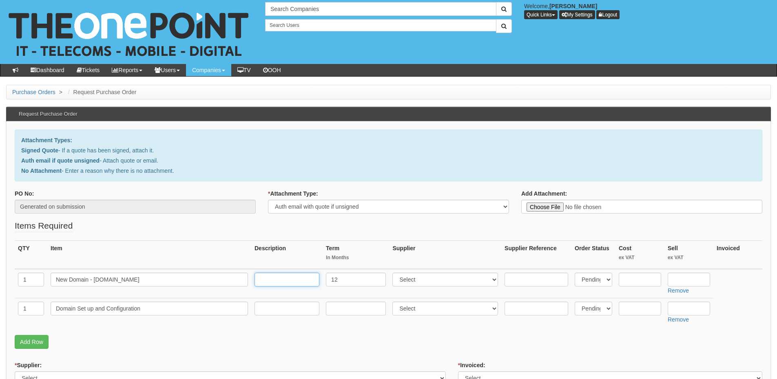
click at [289, 279] on input "text" at bounding box center [286, 280] width 65 height 14
type input "12-months"
click at [427, 276] on select "Select 123 REG.co.uk 1Password 3 4Gon AA Jones Electric Ltd Abzorb Access Group…" at bounding box center [445, 280] width 106 height 14
select select "17"
click at [394, 273] on select "Select 123 REG.co.uk 1Password 3 4Gon AA Jones Electric Ltd Abzorb Access Group…" at bounding box center [445, 280] width 106 height 14
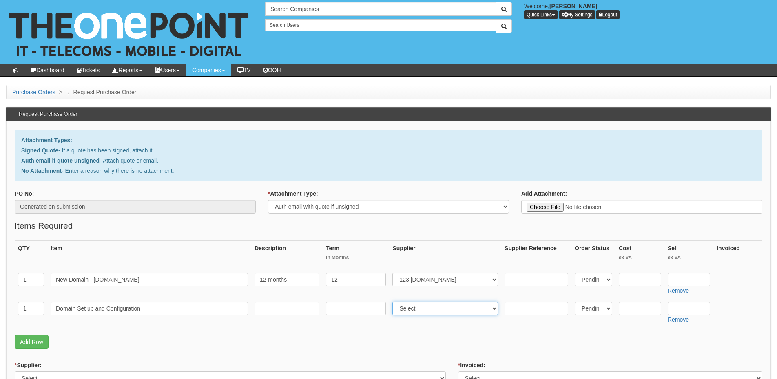
click at [413, 311] on select "Select 123 REG.co.uk 1Password 3 4Gon AA Jones Electric Ltd Abzorb Access Group…" at bounding box center [445, 309] width 106 height 14
select select "81"
click at [394, 302] on select "Select 123 REG.co.uk 1Password 3 4Gon AA Jones Electric Ltd Abzorb Access Group…" at bounding box center [445, 309] width 106 height 14
click at [678, 282] on input "text" at bounding box center [688, 280] width 42 height 14
type input "24.99"
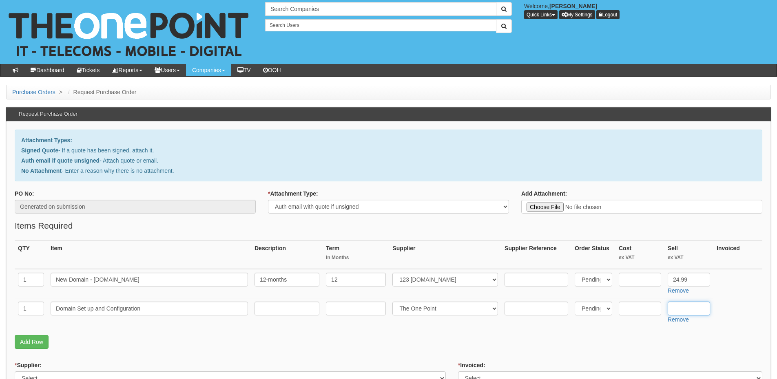
click at [679, 311] on input "text" at bounding box center [688, 309] width 42 height 14
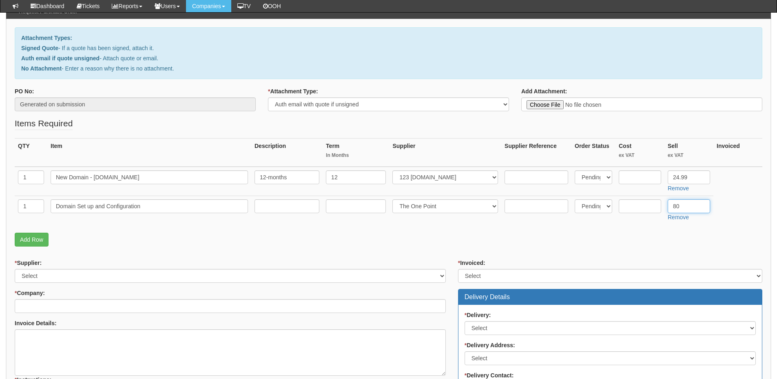
type input "80"
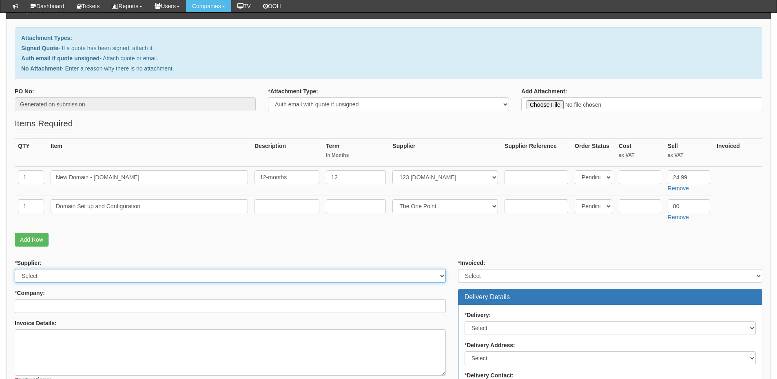
click at [80, 274] on select "Select 123 REG.co.uk 1Password 3 4Gon AA Jones Electric Ltd Abzorb Access Group…" at bounding box center [230, 276] width 431 height 14
select select "124"
click at [15, 269] on select "Select 123 REG.co.uk 1Password 3 4Gon AA Jones Electric Ltd Abzorb Access Group…" at bounding box center [230, 276] width 431 height 14
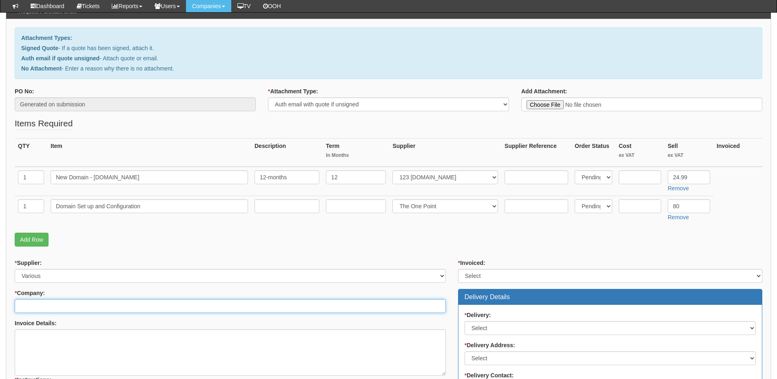
click at [76, 305] on input "* Company:" at bounding box center [230, 306] width 431 height 14
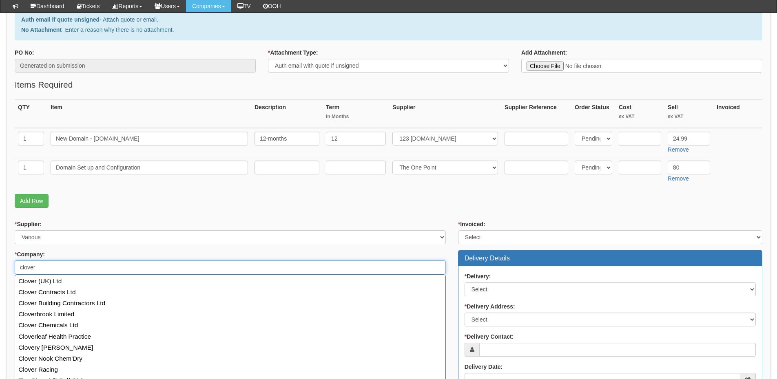
scroll to position [163, 0]
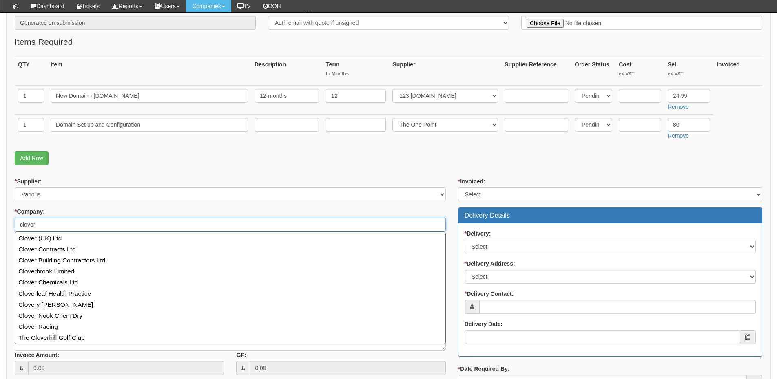
drag, startPoint x: 46, startPoint y: 226, endPoint x: 15, endPoint y: 225, distance: 30.6
click at [15, 225] on input "clover" at bounding box center [230, 225] width 431 height 14
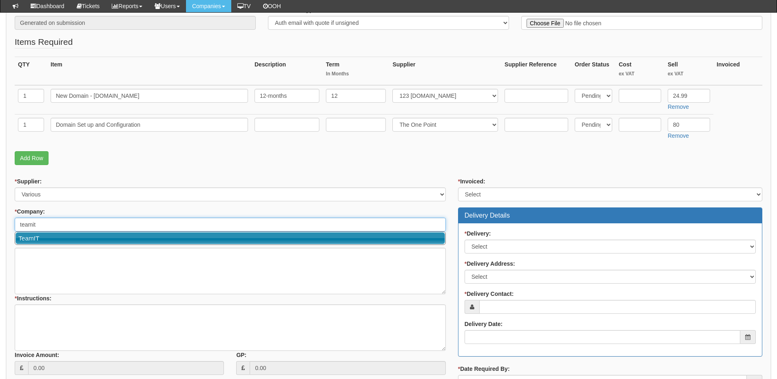
click at [31, 236] on link "TeamIT" at bounding box center [229, 238] width 429 height 12
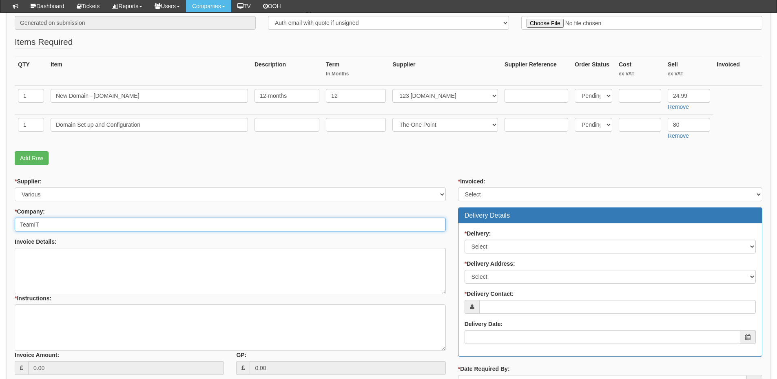
type input "TeamIT"
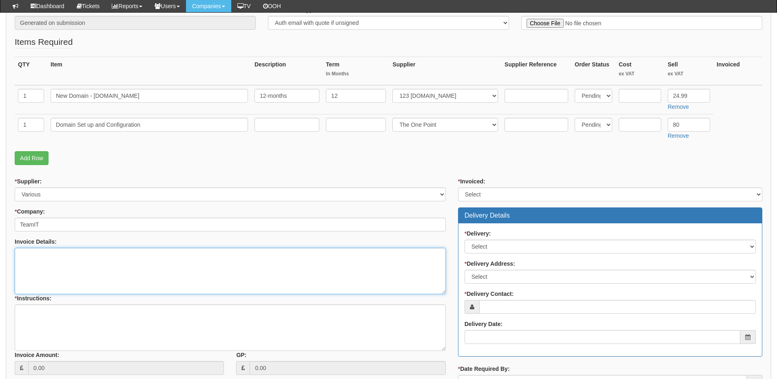
click at [96, 266] on textarea "Invoice Details:" at bounding box center [230, 271] width 431 height 46
paste textarea "Clover Brickwork Ltd"
type textarea "Clover Brickwork Ltd"
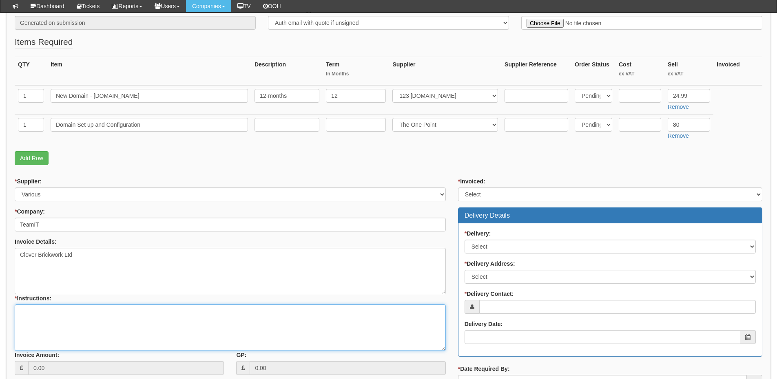
click at [71, 323] on textarea "* Instructions:" at bounding box center [230, 328] width 431 height 46
type textarea "1x new domain"
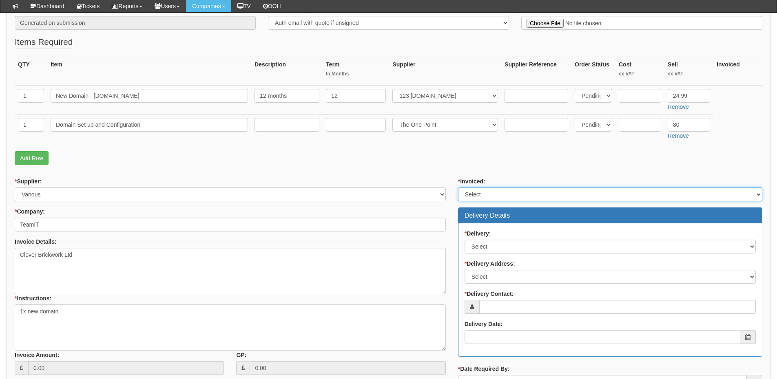
drag, startPoint x: 477, startPoint y: 188, endPoint x: 478, endPoint y: 194, distance: 6.1
click at [477, 188] on select "Select Yes No N/A STB (part of order)" at bounding box center [610, 195] width 304 height 14
select select "2"
click at [458, 188] on select "Select Yes No N/A STB (part of order)" at bounding box center [610, 195] width 304 height 14
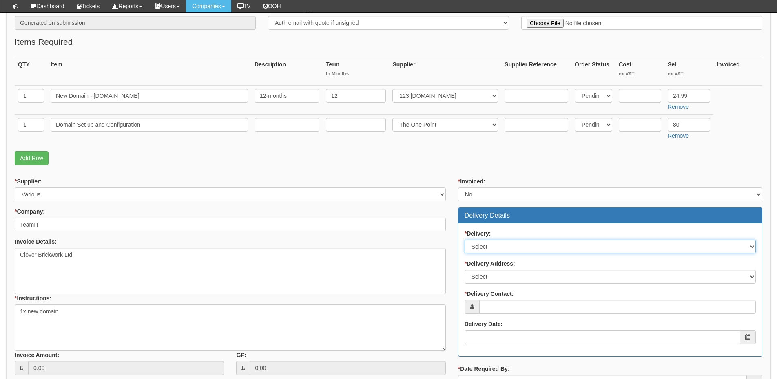
click at [485, 251] on select "Select No Not Applicable Yes" at bounding box center [609, 247] width 291 height 14
select select "3"
click at [464, 240] on select "Select No Not Applicable Yes" at bounding box center [609, 247] width 291 height 14
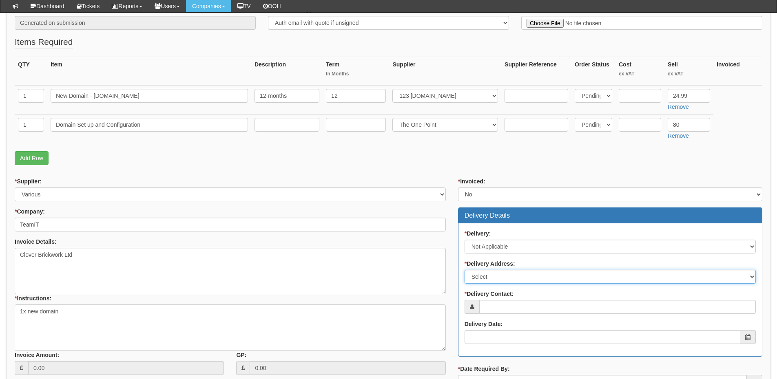
click at [489, 275] on select "Select Not Applicable Main Address - WF8 4HY Other" at bounding box center [609, 277] width 291 height 14
select select "N/A"
click at [464, 270] on select "Select Not Applicable Main Address - WF8 4HY Other" at bounding box center [609, 277] width 291 height 14
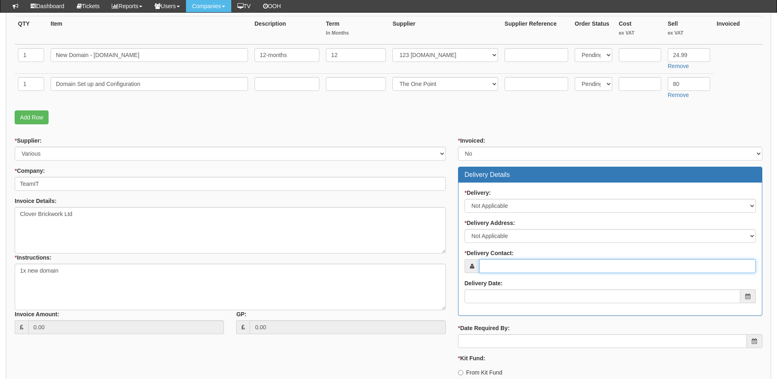
click at [499, 266] on input "* Delivery Contact:" at bounding box center [617, 266] width 276 height 14
click at [510, 261] on input "* Delivery Contact:" at bounding box center [617, 266] width 276 height 14
paste input "Janine Johnson"
type input "Janine Johnson"
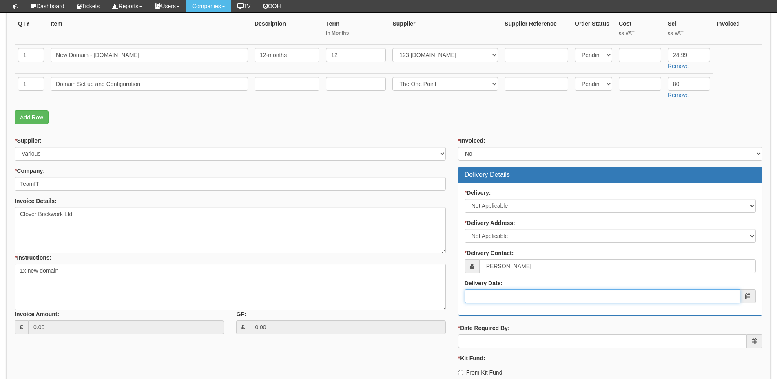
click at [512, 299] on input "Delivery Date:" at bounding box center [602, 296] width 276 height 14
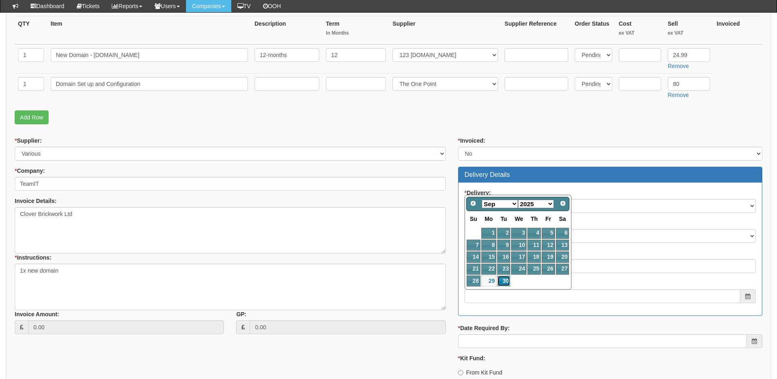
click at [503, 282] on link "30" at bounding box center [503, 281] width 13 height 11
type input "2025-09-30"
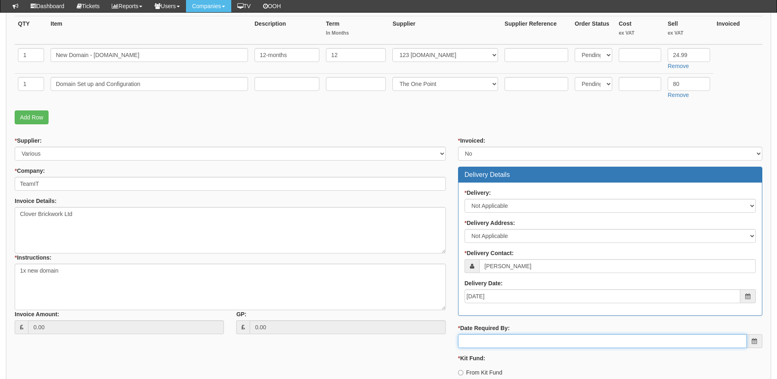
drag, startPoint x: 511, startPoint y: 342, endPoint x: 511, endPoint y: 335, distance: 7.3
click at [511, 342] on input "* Date Required By:" at bounding box center [602, 341] width 289 height 14
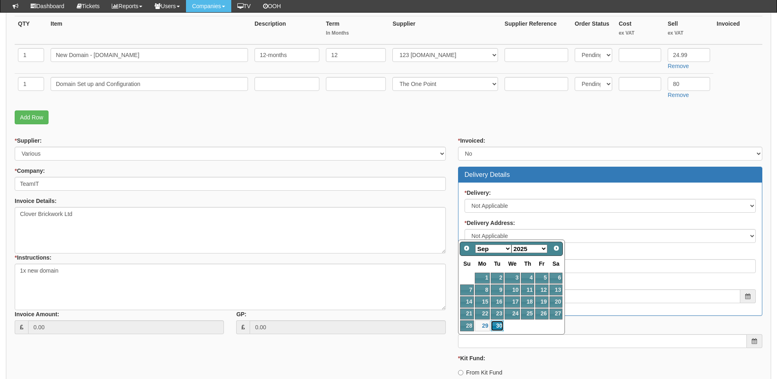
click at [491, 327] on link "30" at bounding box center [496, 325] width 13 height 11
type input "2025-09-30"
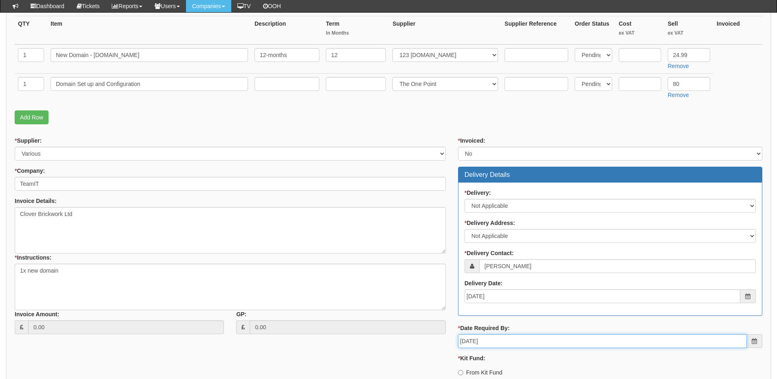
click at [501, 345] on input "2025-09-30" at bounding box center [602, 341] width 289 height 14
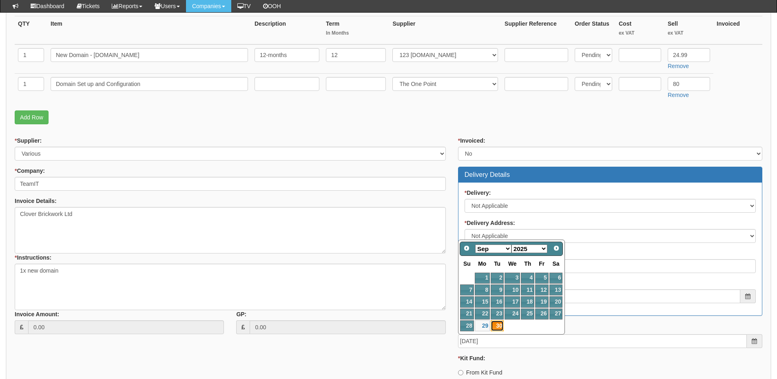
click at [501, 329] on link "30" at bounding box center [496, 325] width 13 height 11
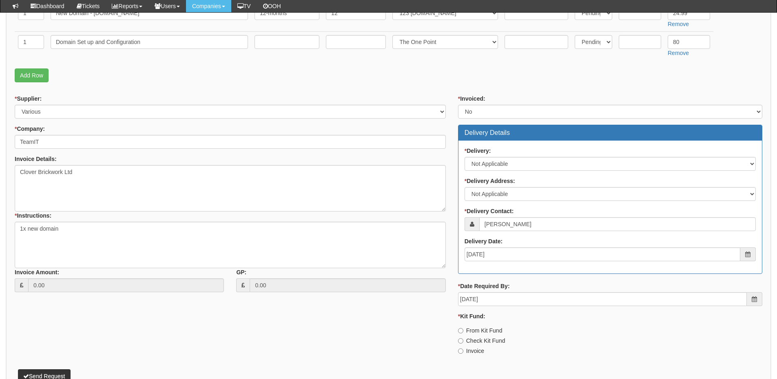
scroll to position [285, 0]
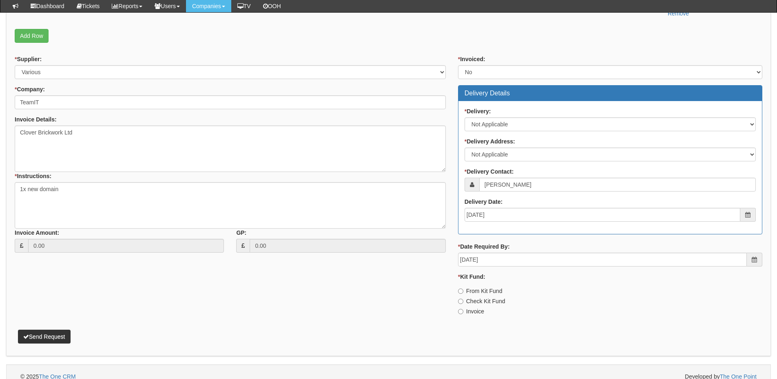
click at [479, 313] on label "Invoice" at bounding box center [471, 311] width 26 height 8
click at [463, 313] on input "Invoice" at bounding box center [460, 311] width 5 height 5
radio input "true"
click at [51, 337] on button "Send Request" at bounding box center [44, 337] width 53 height 14
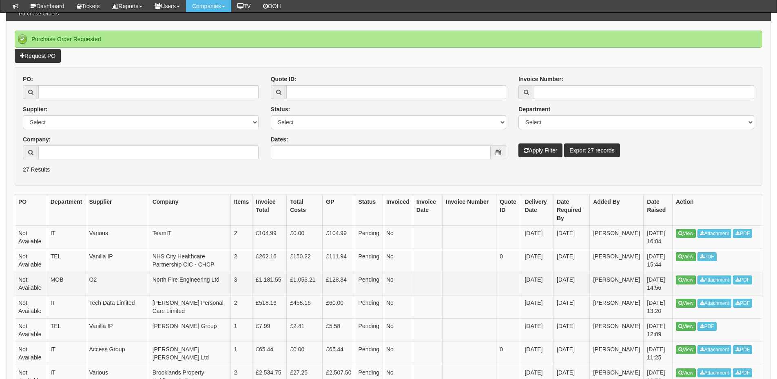
scroll to position [82, 0]
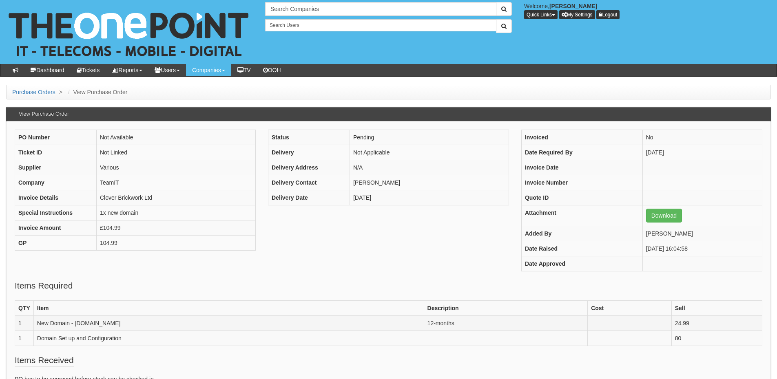
drag, startPoint x: 38, startPoint y: 323, endPoint x: 116, endPoint y: 319, distance: 78.8
click at [116, 319] on td "New Domain - [DOMAIN_NAME]" at bounding box center [228, 323] width 390 height 15
copy td "New Domain - [DOMAIN_NAME]"
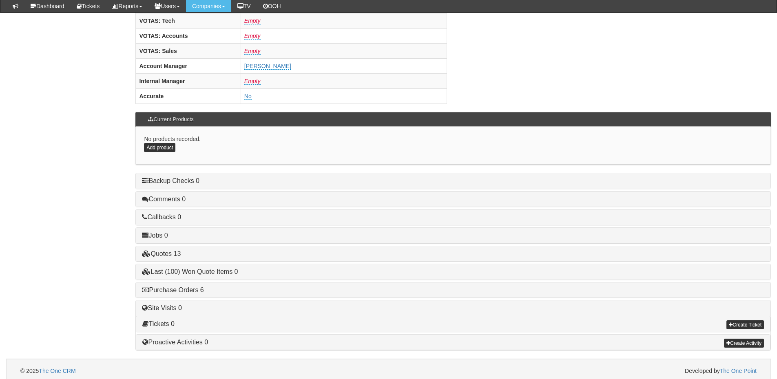
scroll to position [340, 0]
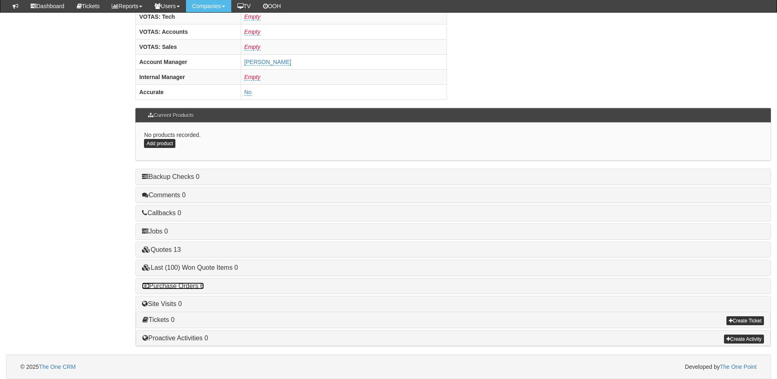
click at [186, 287] on link "Purchase Orders 6" at bounding box center [173, 286] width 62 height 7
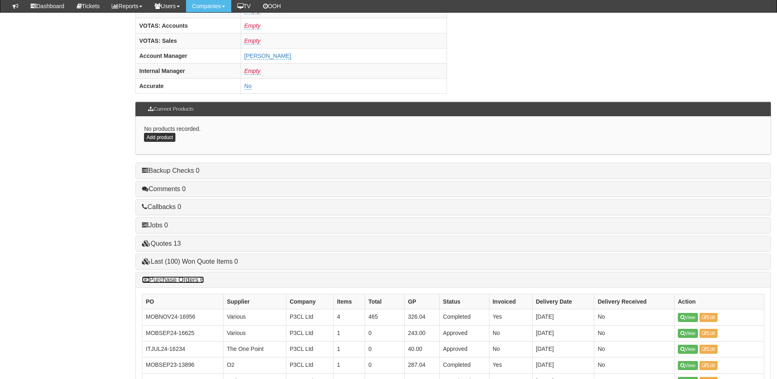
scroll to position [472, 0]
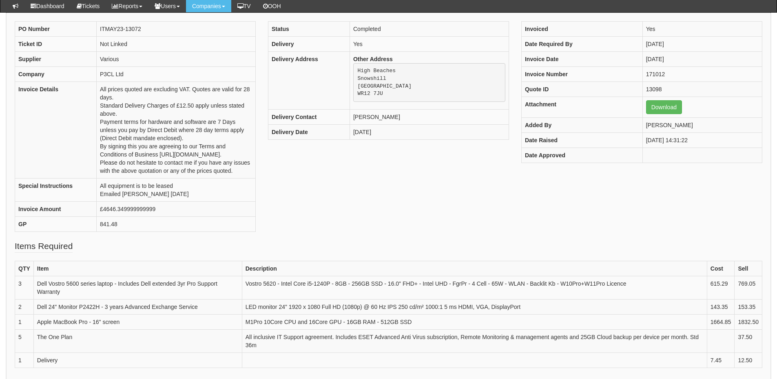
scroll to position [82, 0]
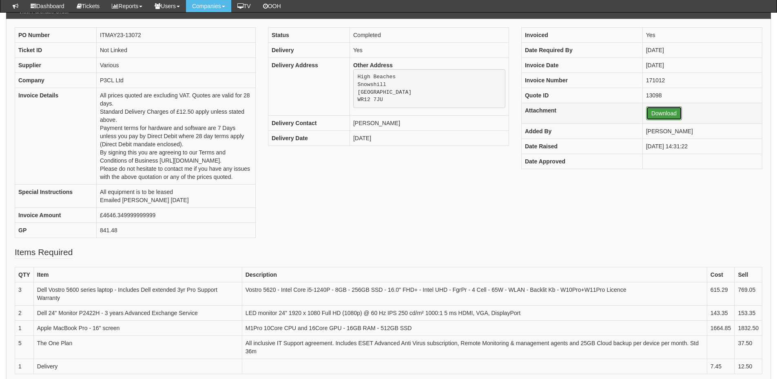
click at [651, 117] on link "Download" at bounding box center [664, 113] width 36 height 14
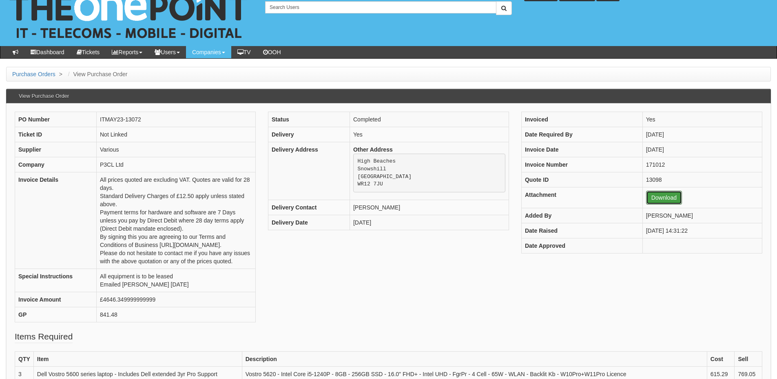
scroll to position [0, 0]
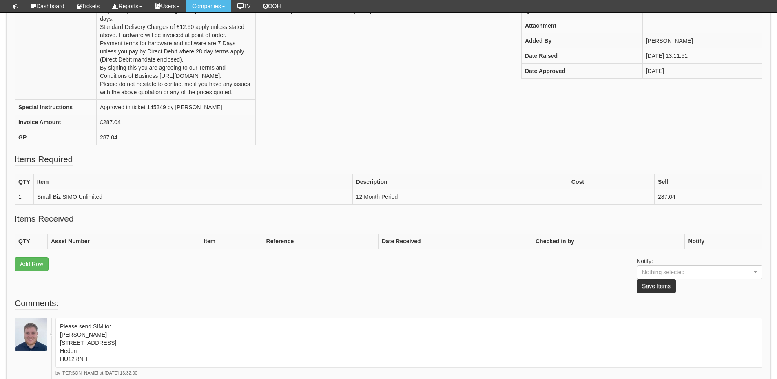
scroll to position [122, 0]
